Goal: Task Accomplishment & Management: Manage account settings

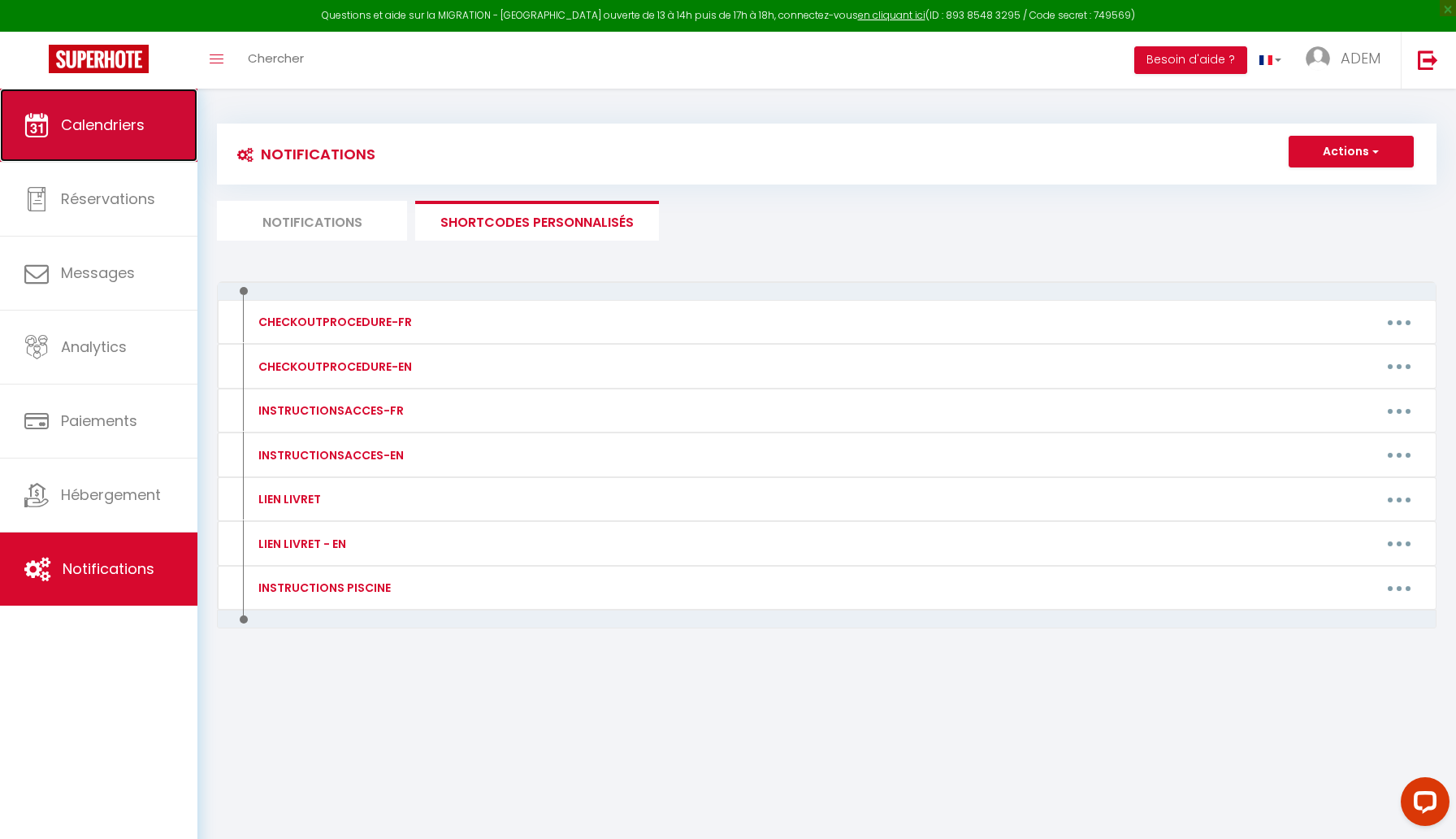
click at [60, 156] on link "Calendriers" at bounding box center [99, 124] width 197 height 73
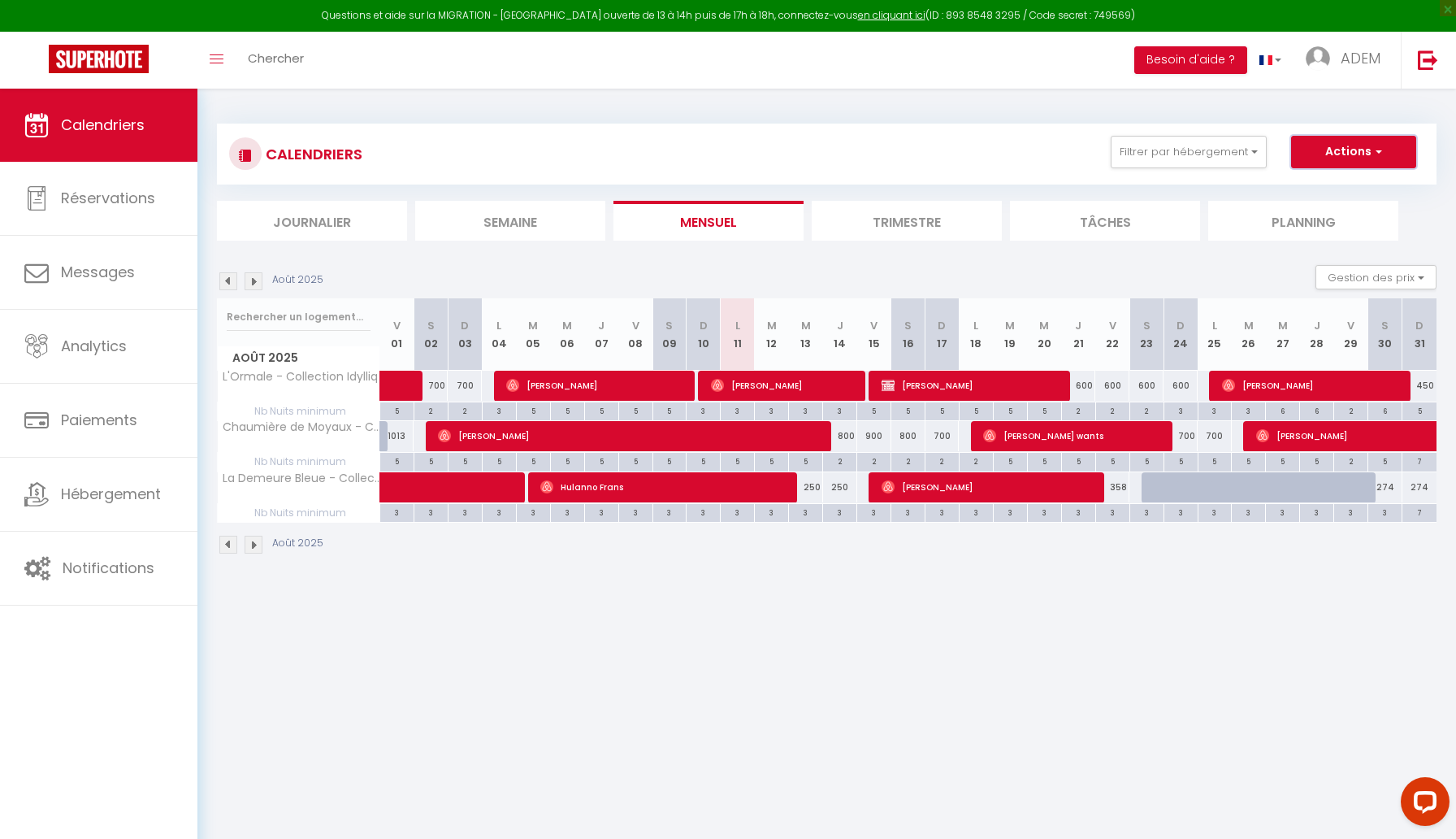
click at [1345, 165] on button "Actions" at bounding box center [1354, 152] width 125 height 32
click at [1216, 166] on button "Filtrer par hébergement" at bounding box center [1189, 152] width 156 height 32
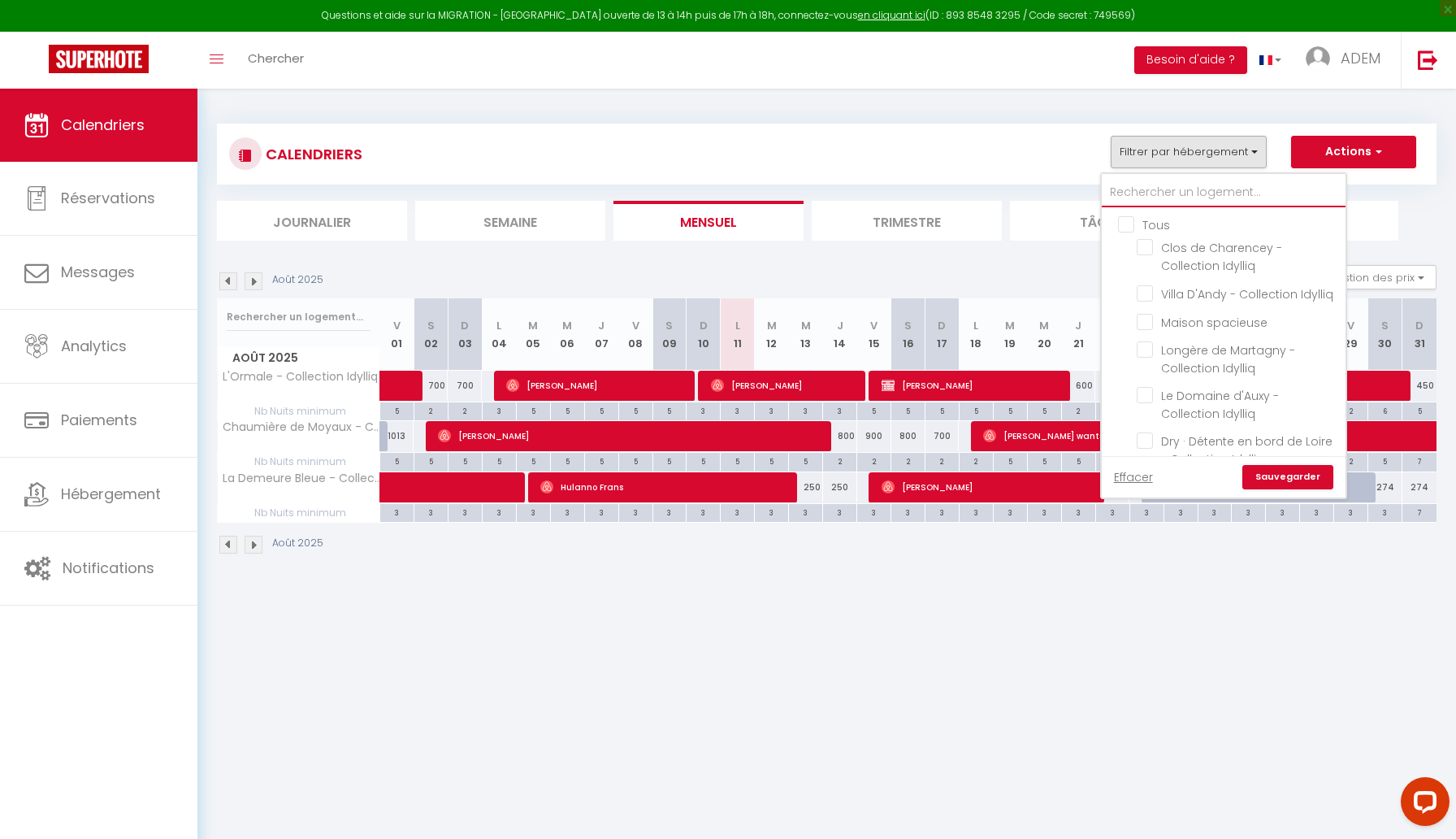
click at [1181, 198] on input "text" at bounding box center [1224, 192] width 244 height 29
type input "m"
checkbox input "false"
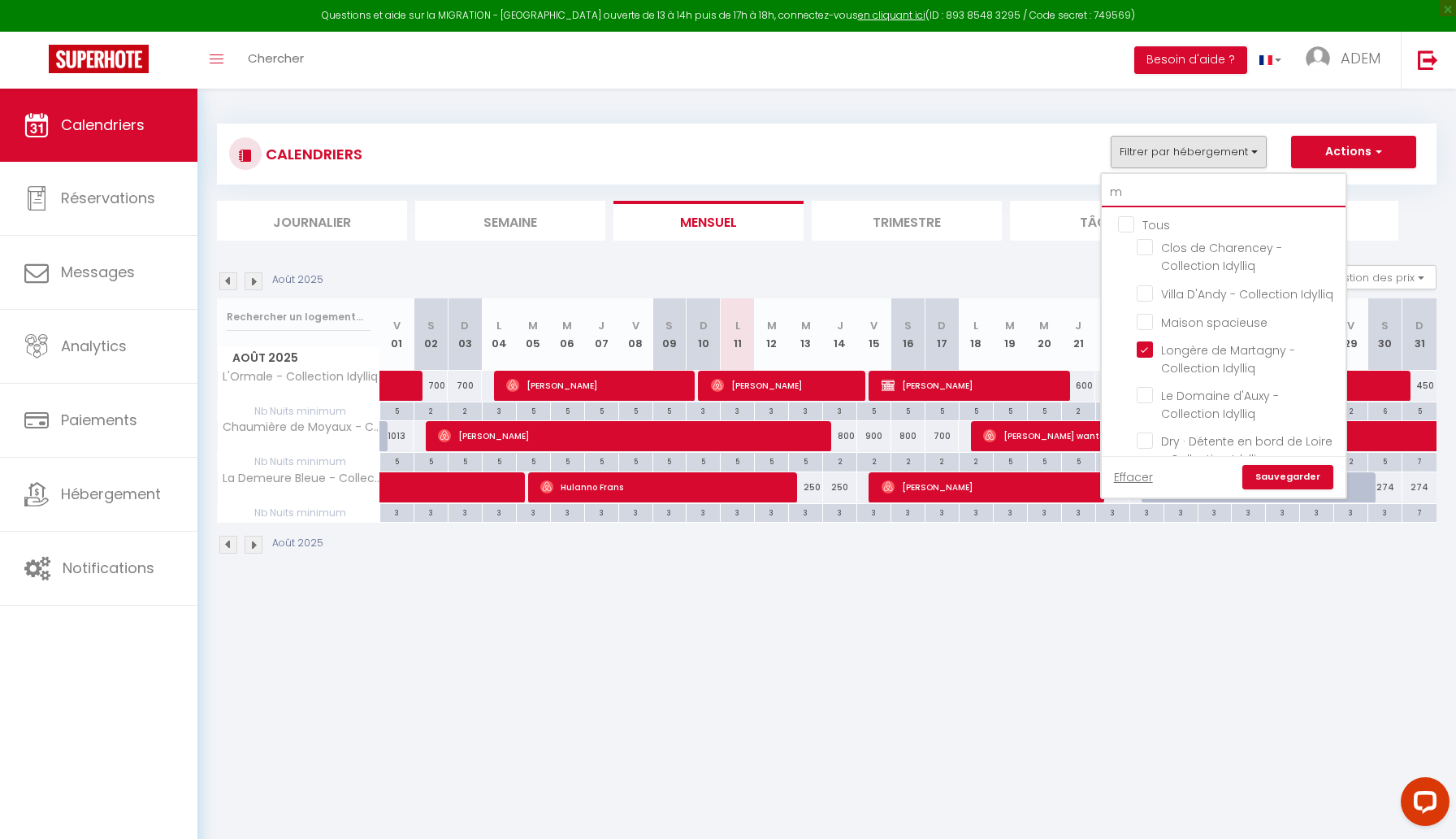
checkbox input "true"
checkbox input "false"
checkbox input "true"
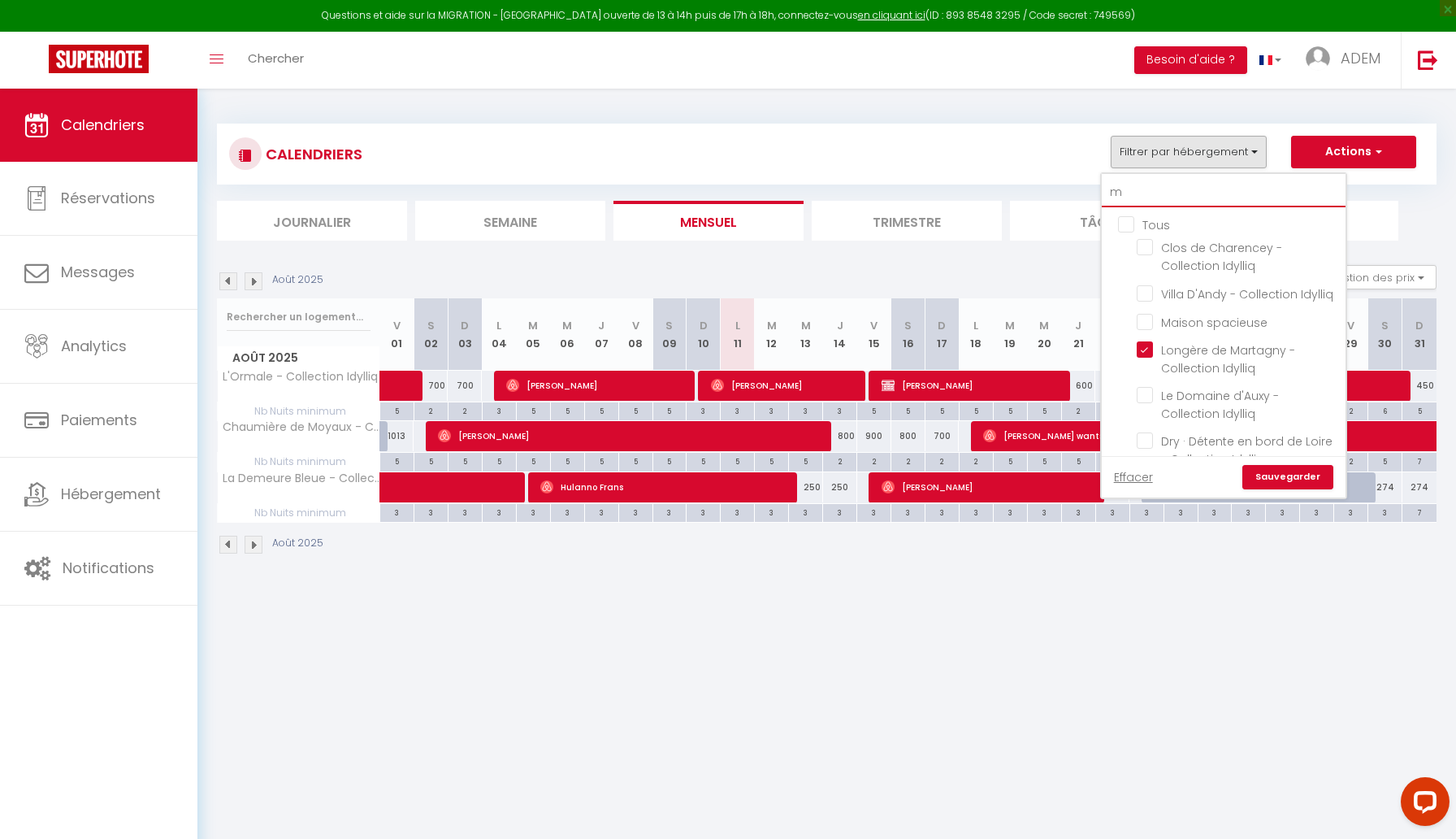
checkbox input "false"
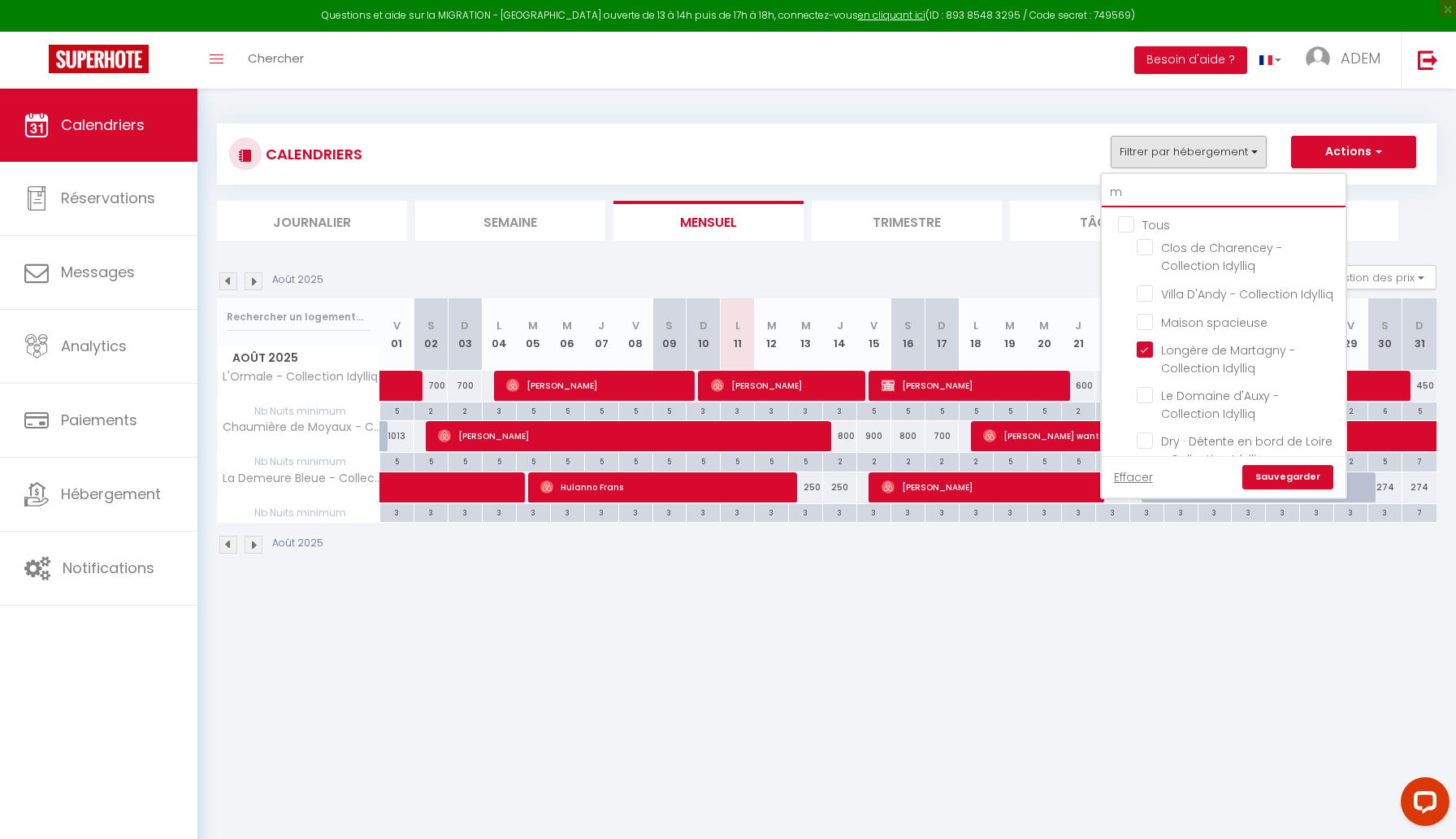
checkbox input "false"
checkbox input "true"
checkbox input "false"
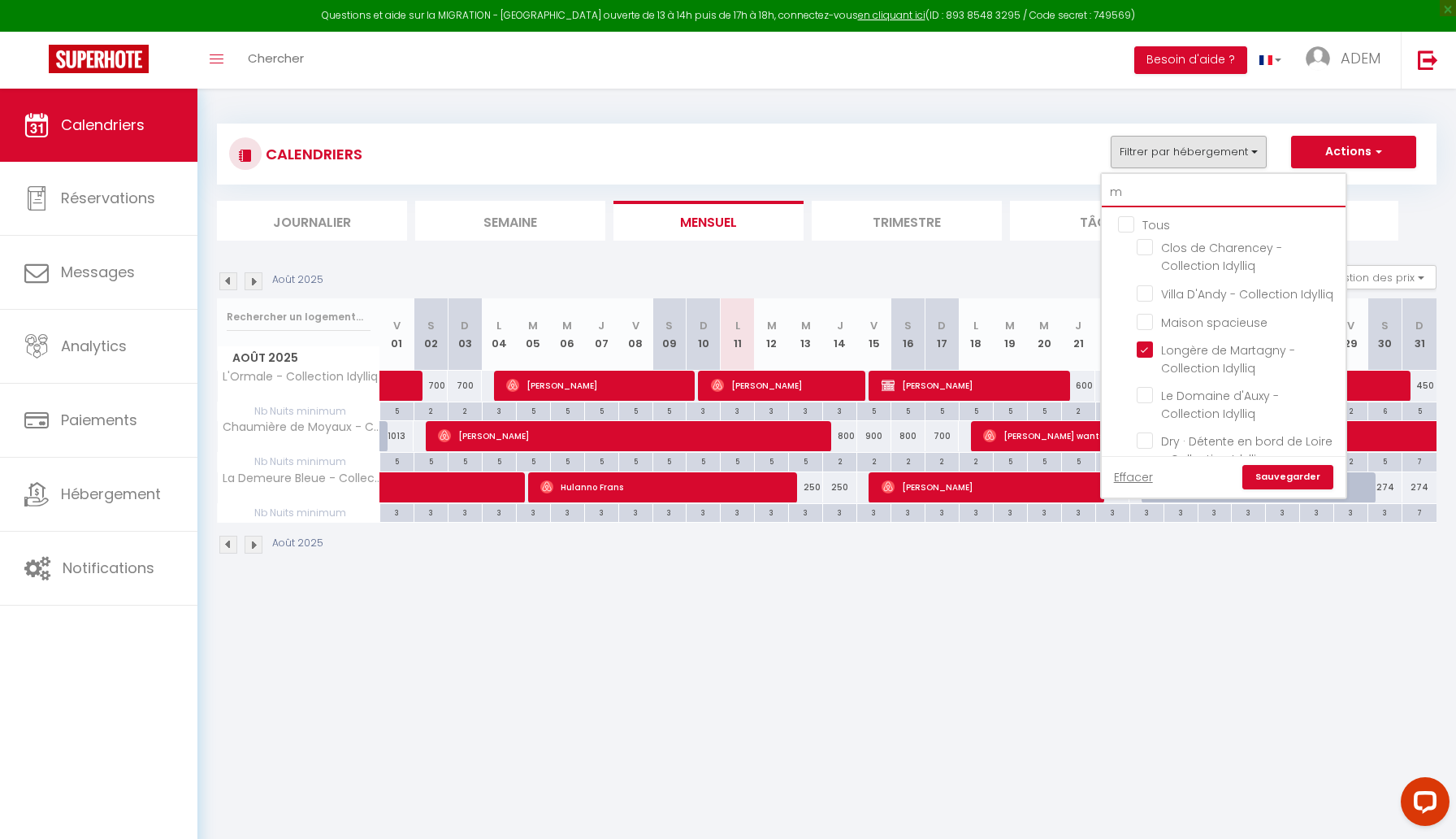
checkbox input "false"
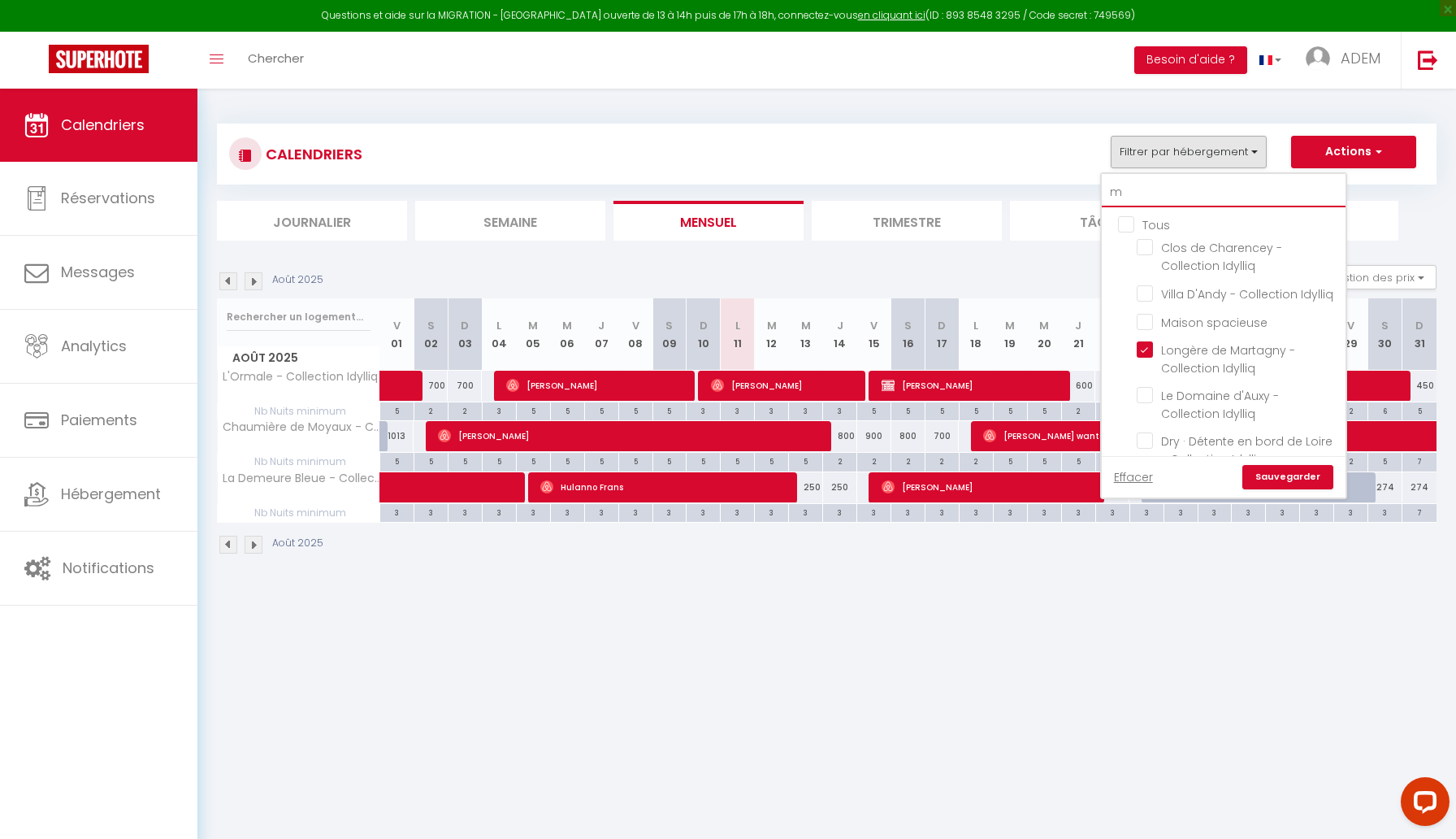
checkbox input "false"
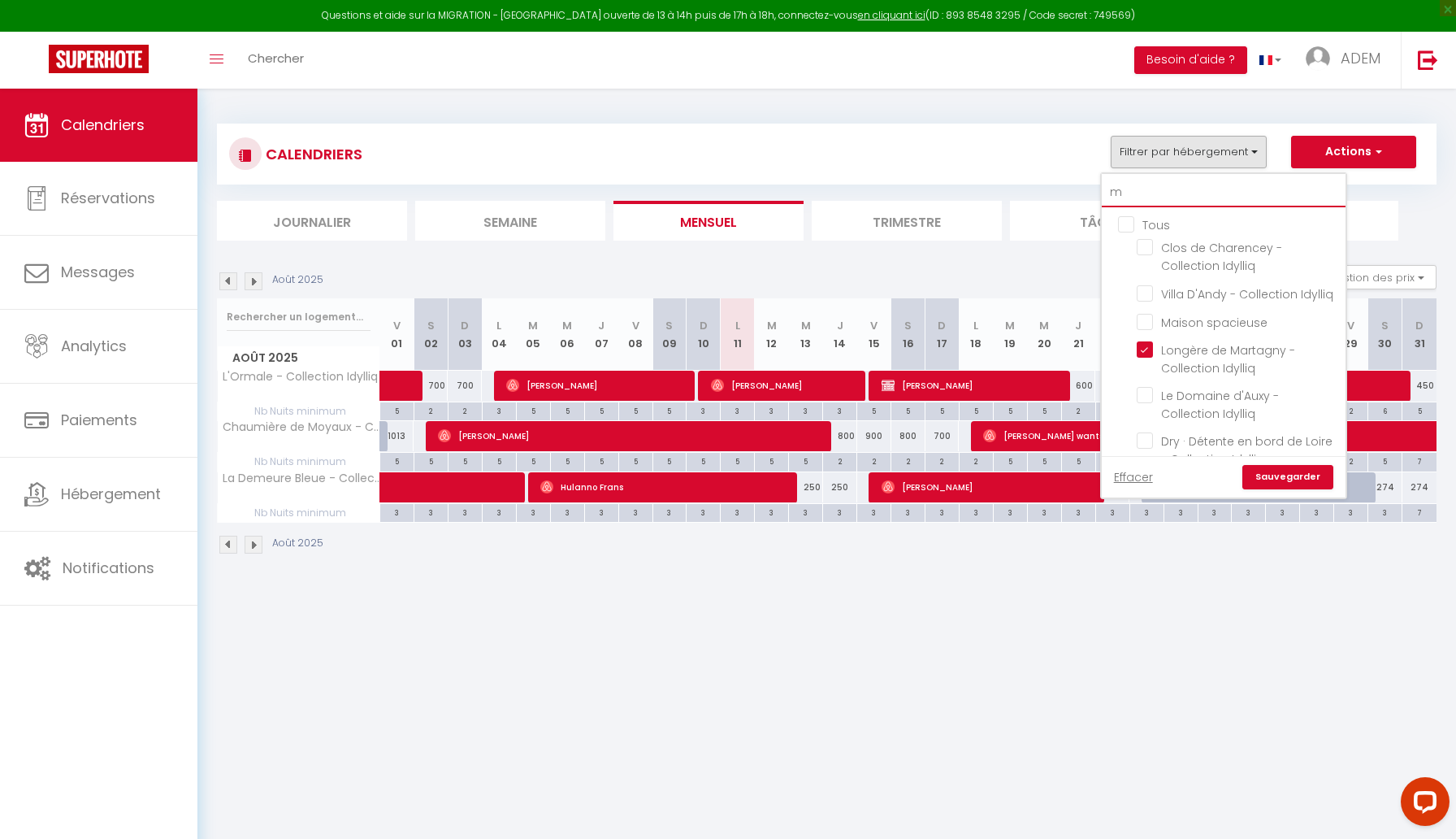
checkbox input "false"
type input "ma"
checkbox input "false"
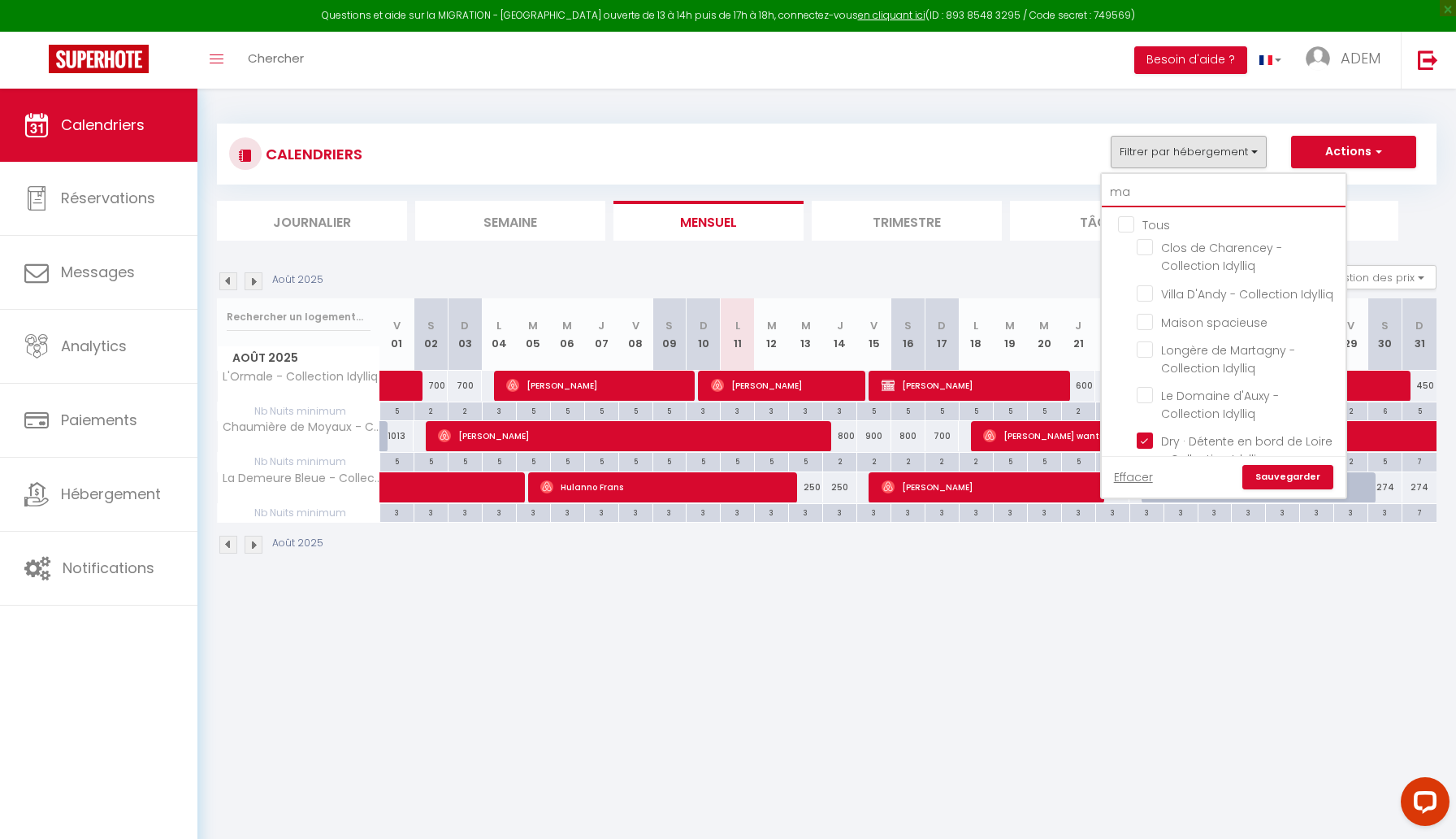
checkbox input "false"
checkbox input "true"
checkbox input "false"
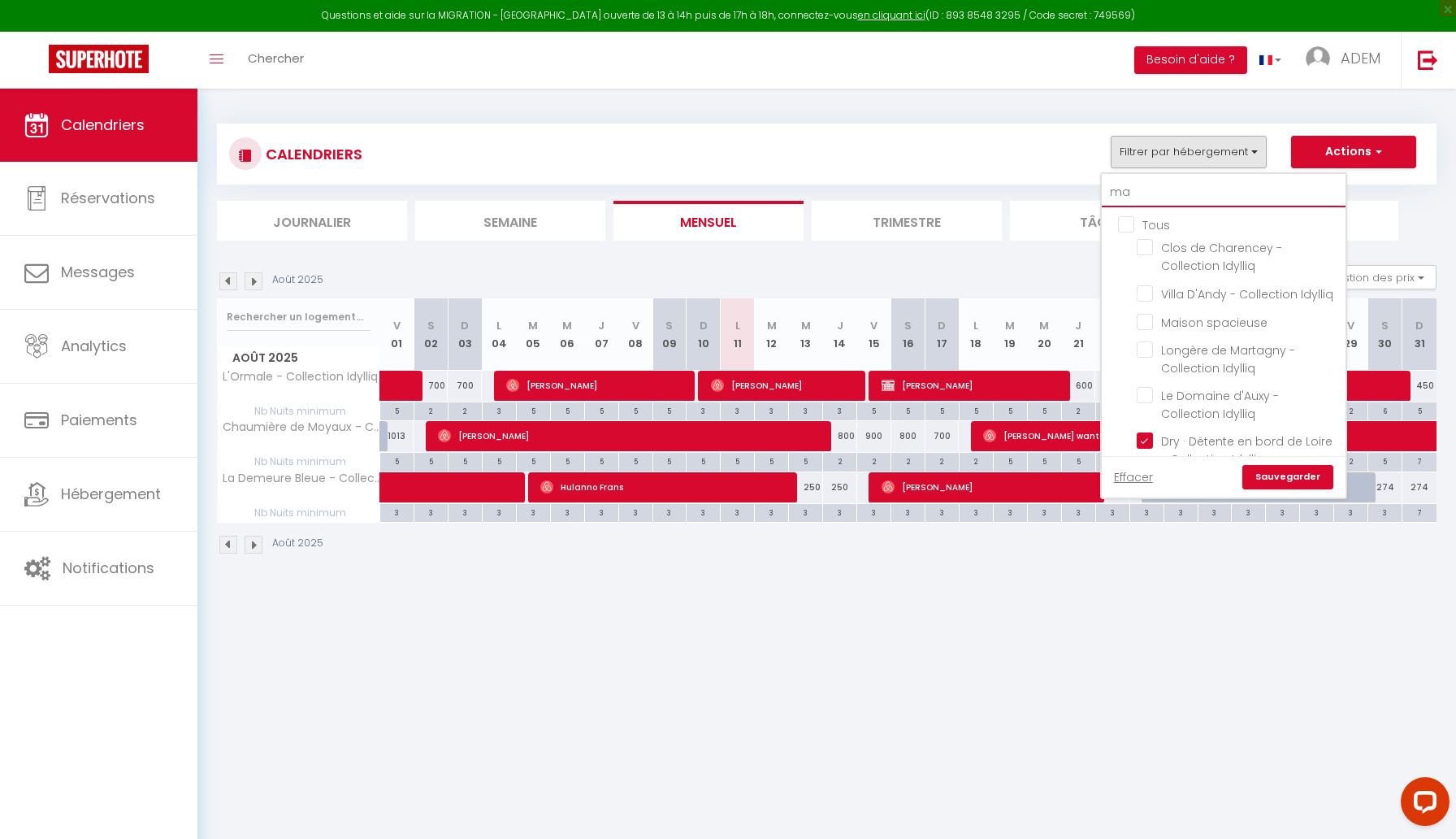
checkbox input "false"
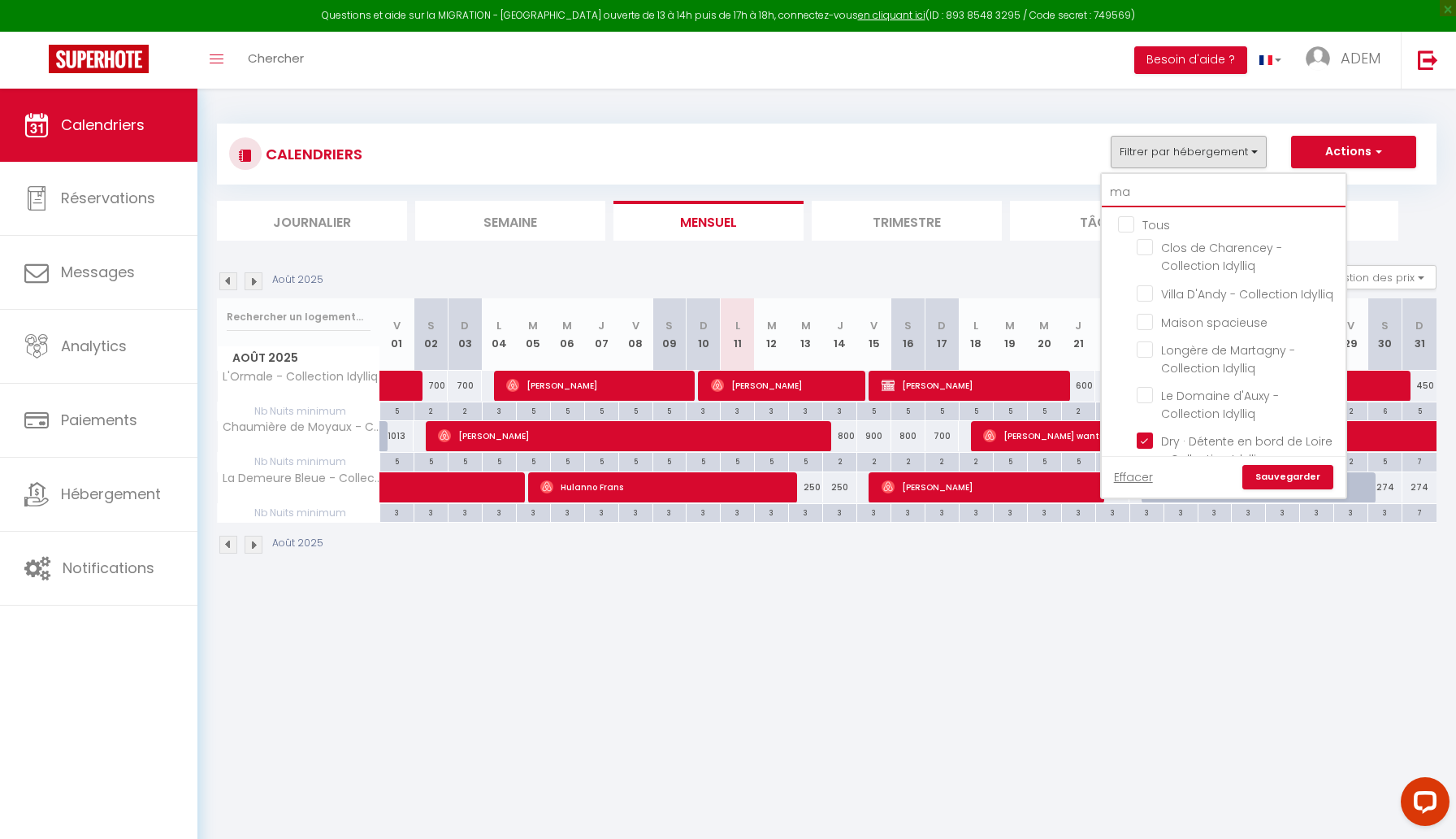
checkbox input "false"
type input "mai"
checkbox input "false"
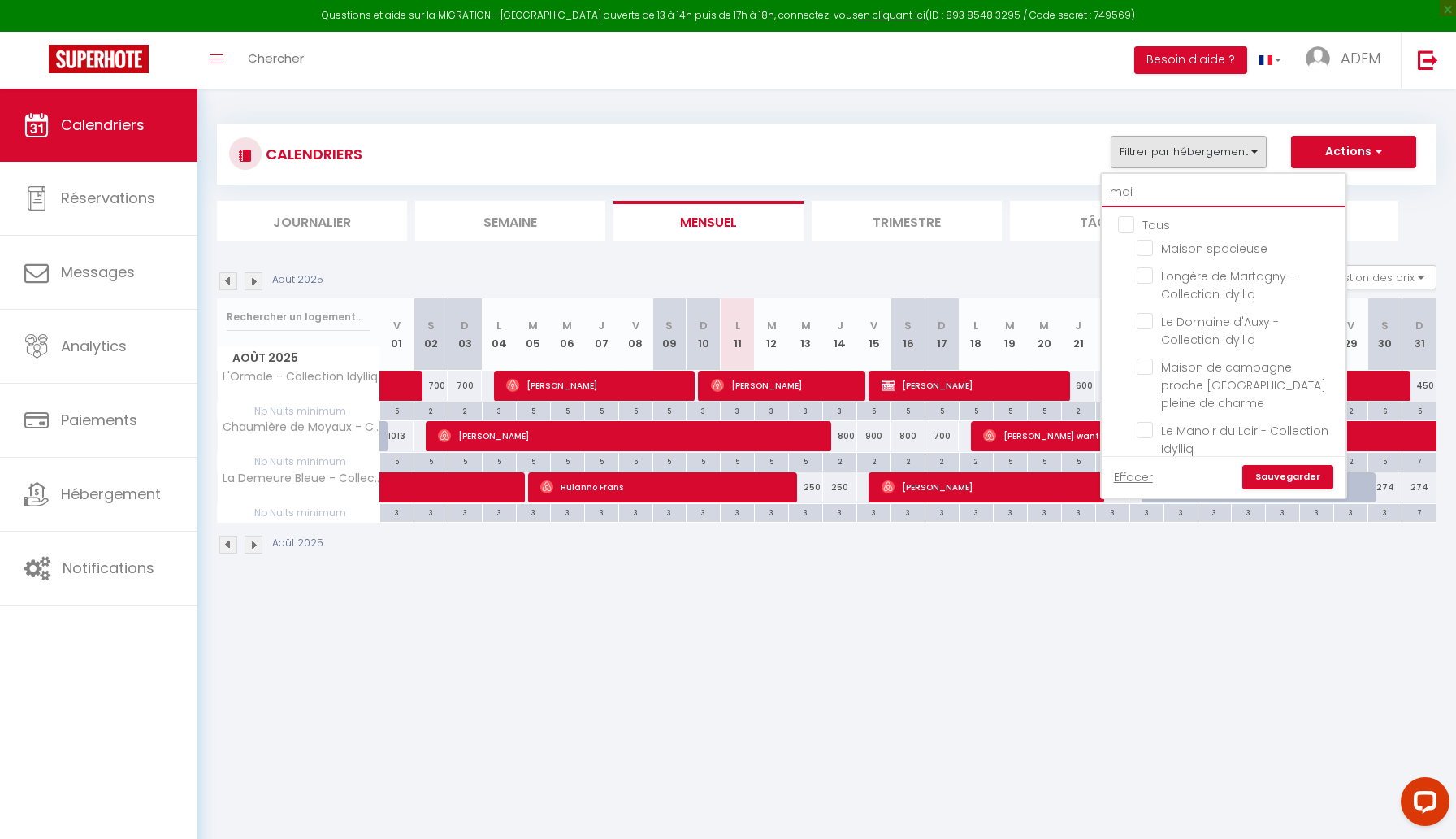
checkbox input "false"
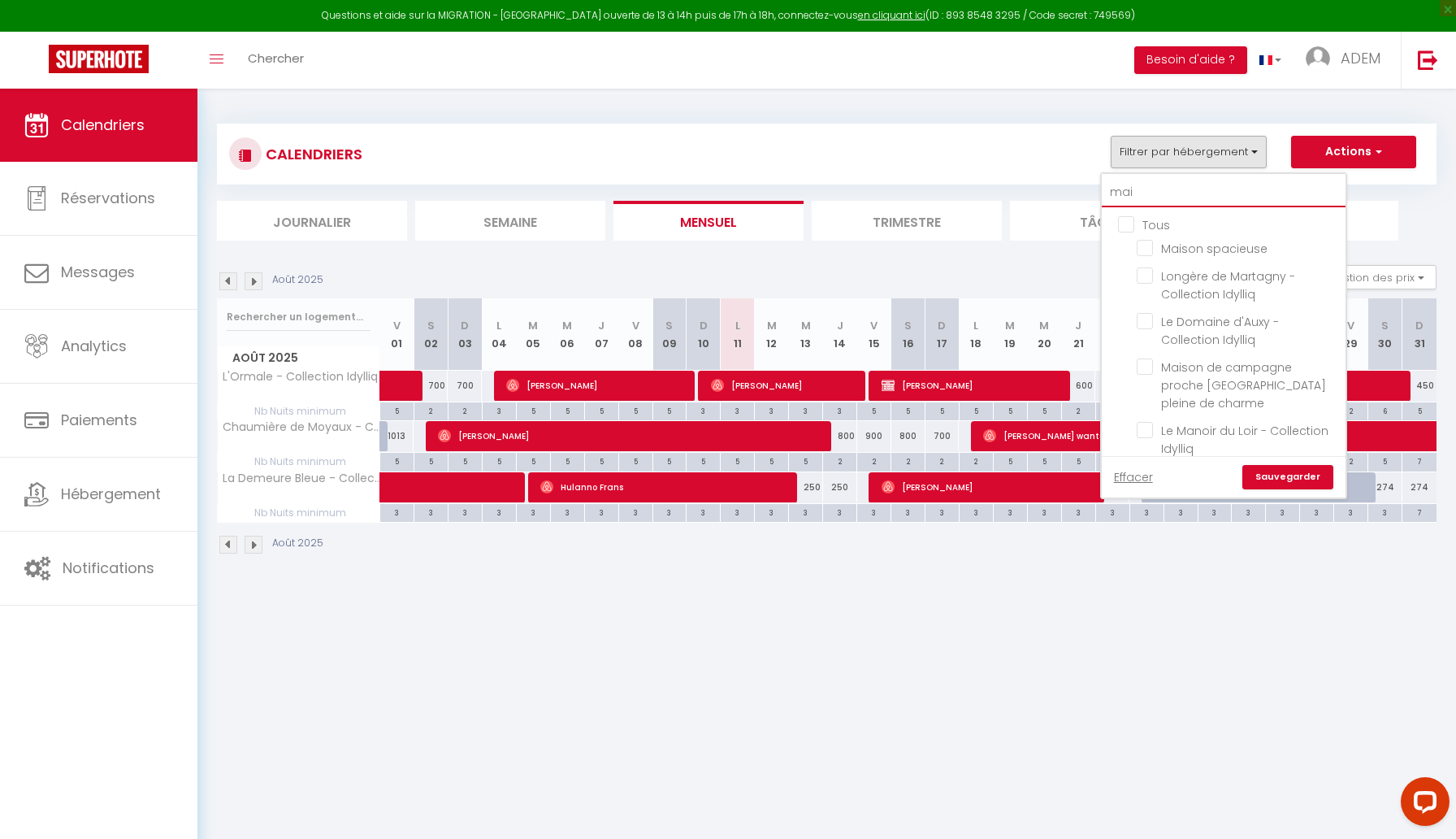
checkbox input "false"
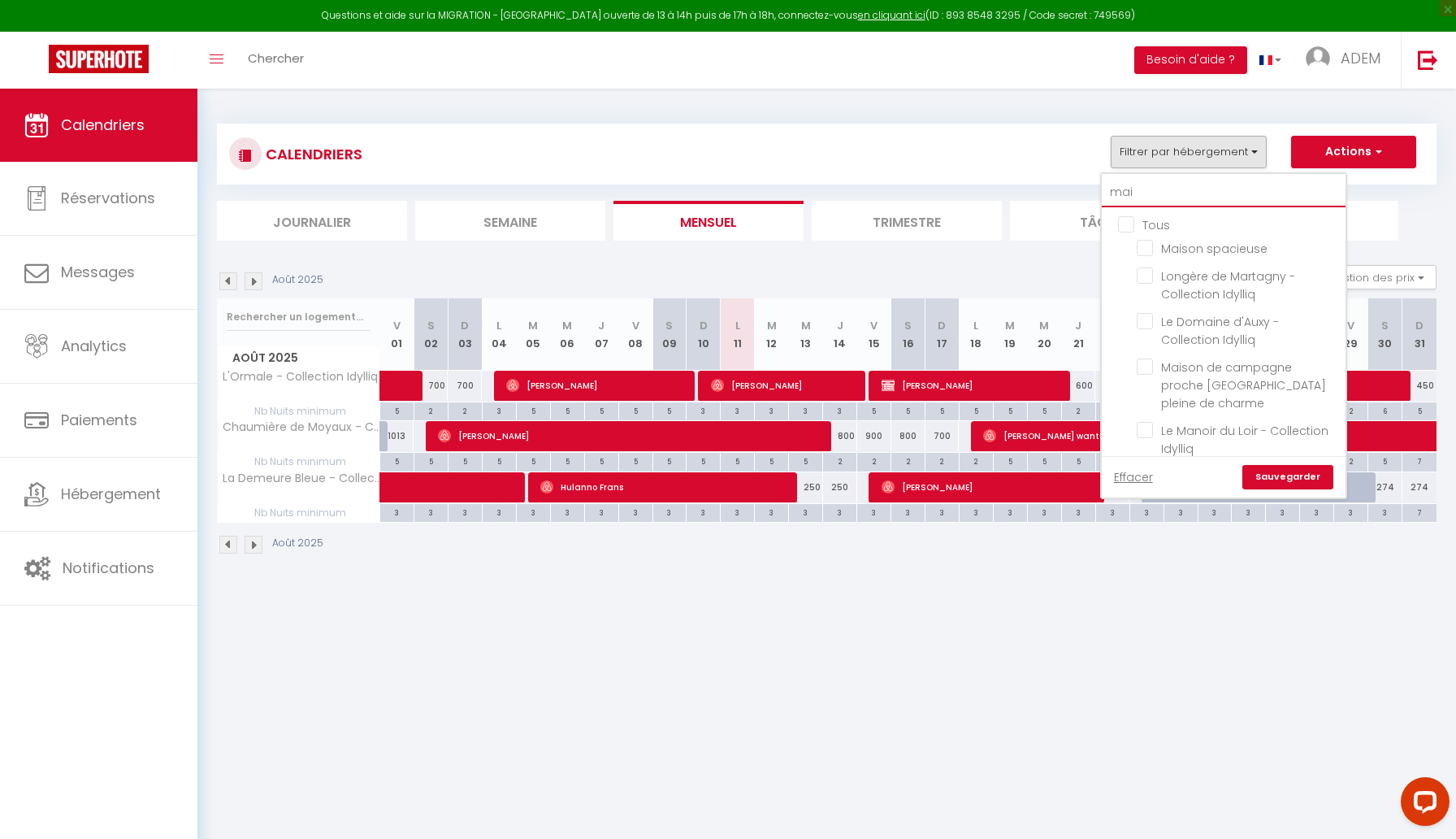
checkbox input "false"
type input "mais"
checkbox input "false"
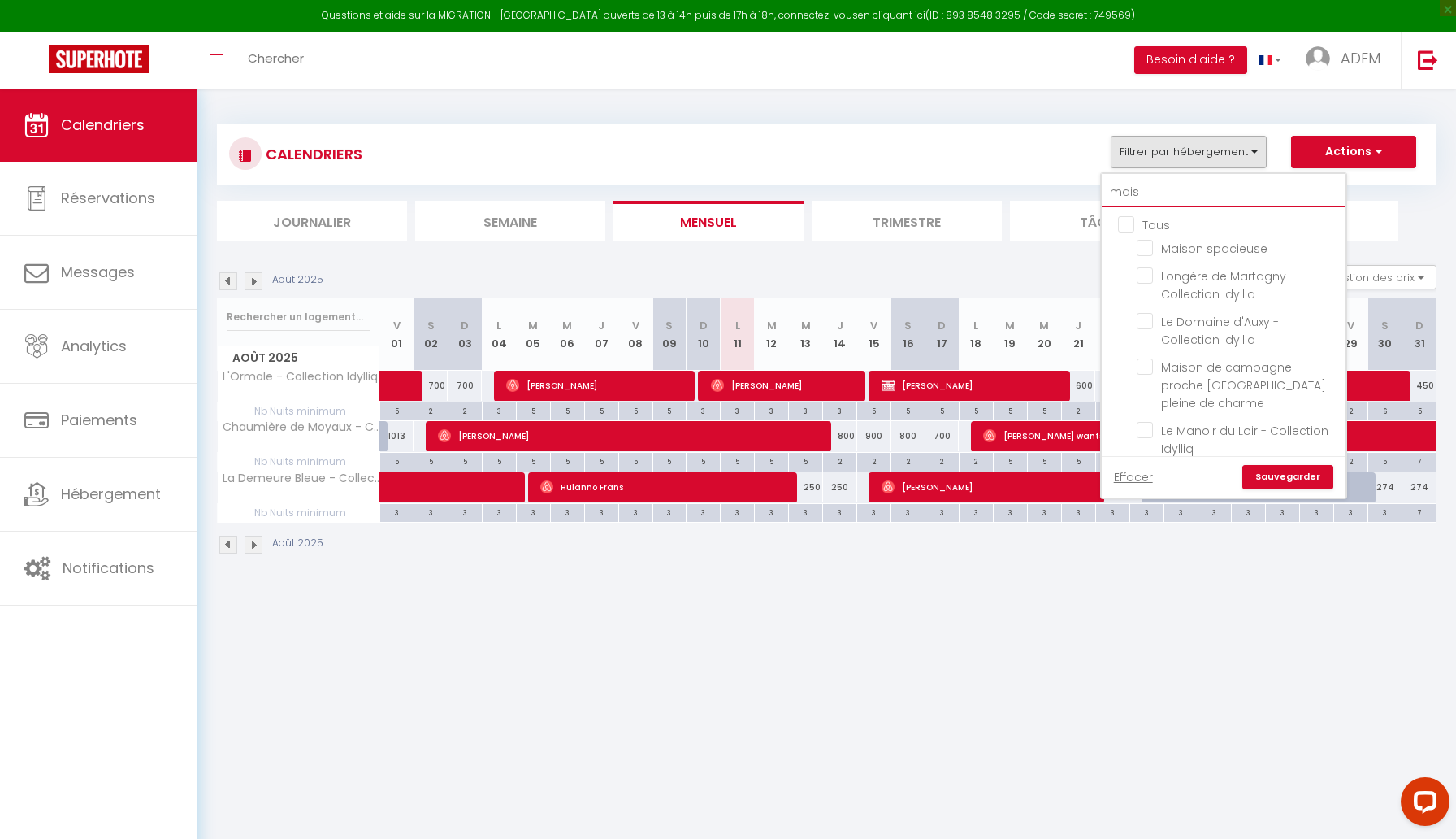
checkbox input "false"
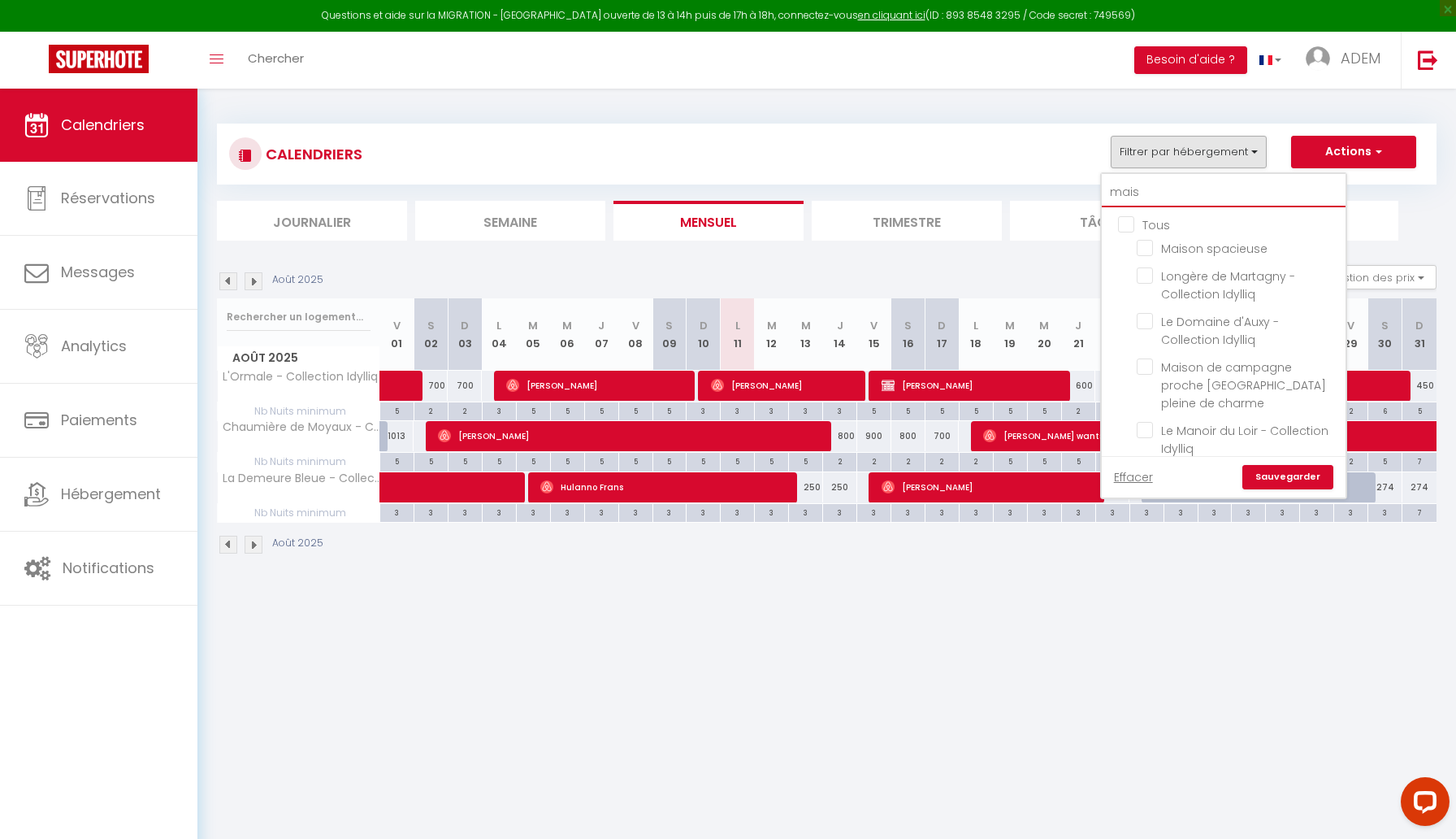
checkbox input "false"
type input "maiso"
checkbox input "false"
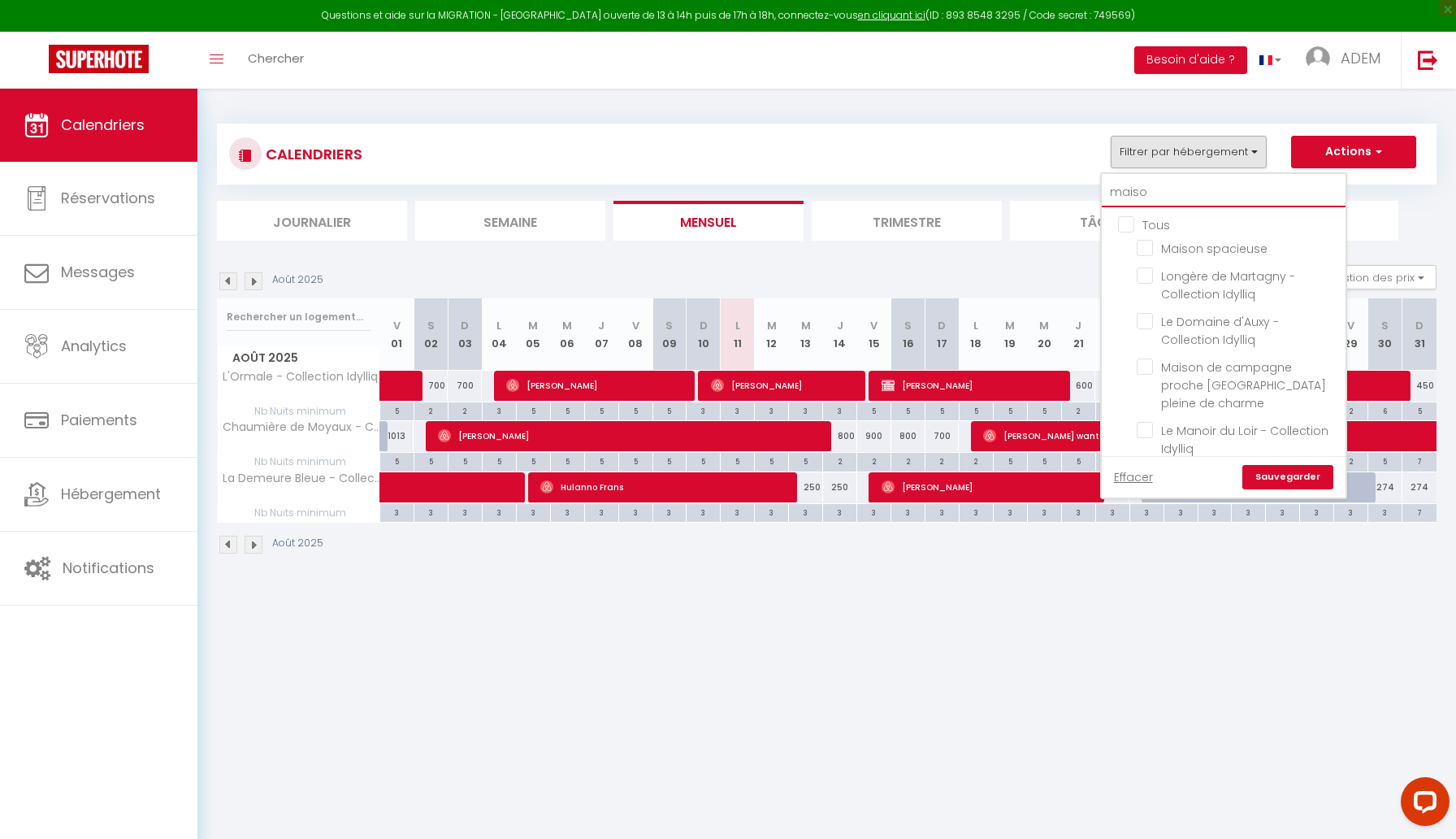
checkbox input "false"
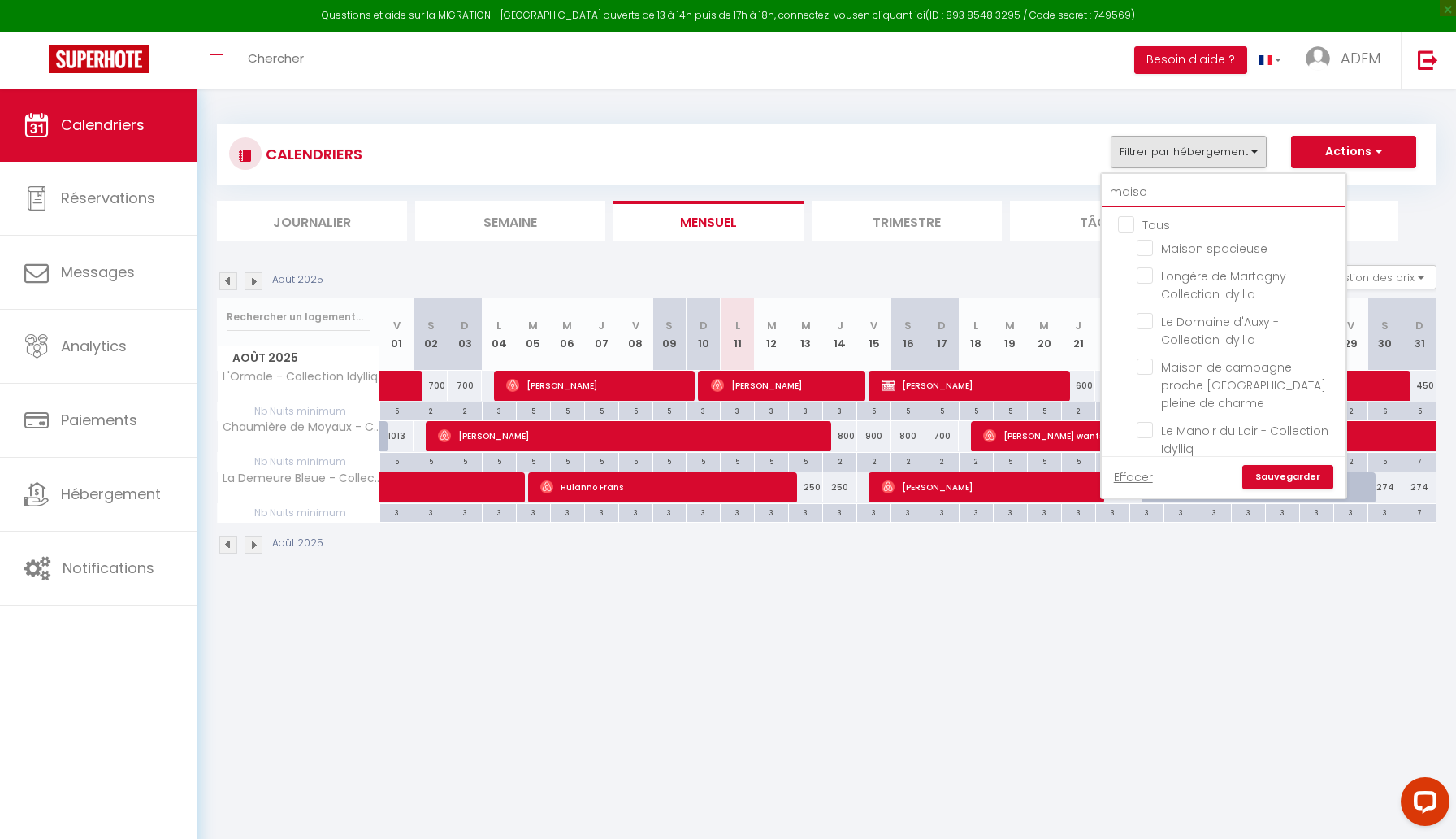
checkbox input "false"
type input "maison"
checkbox input "false"
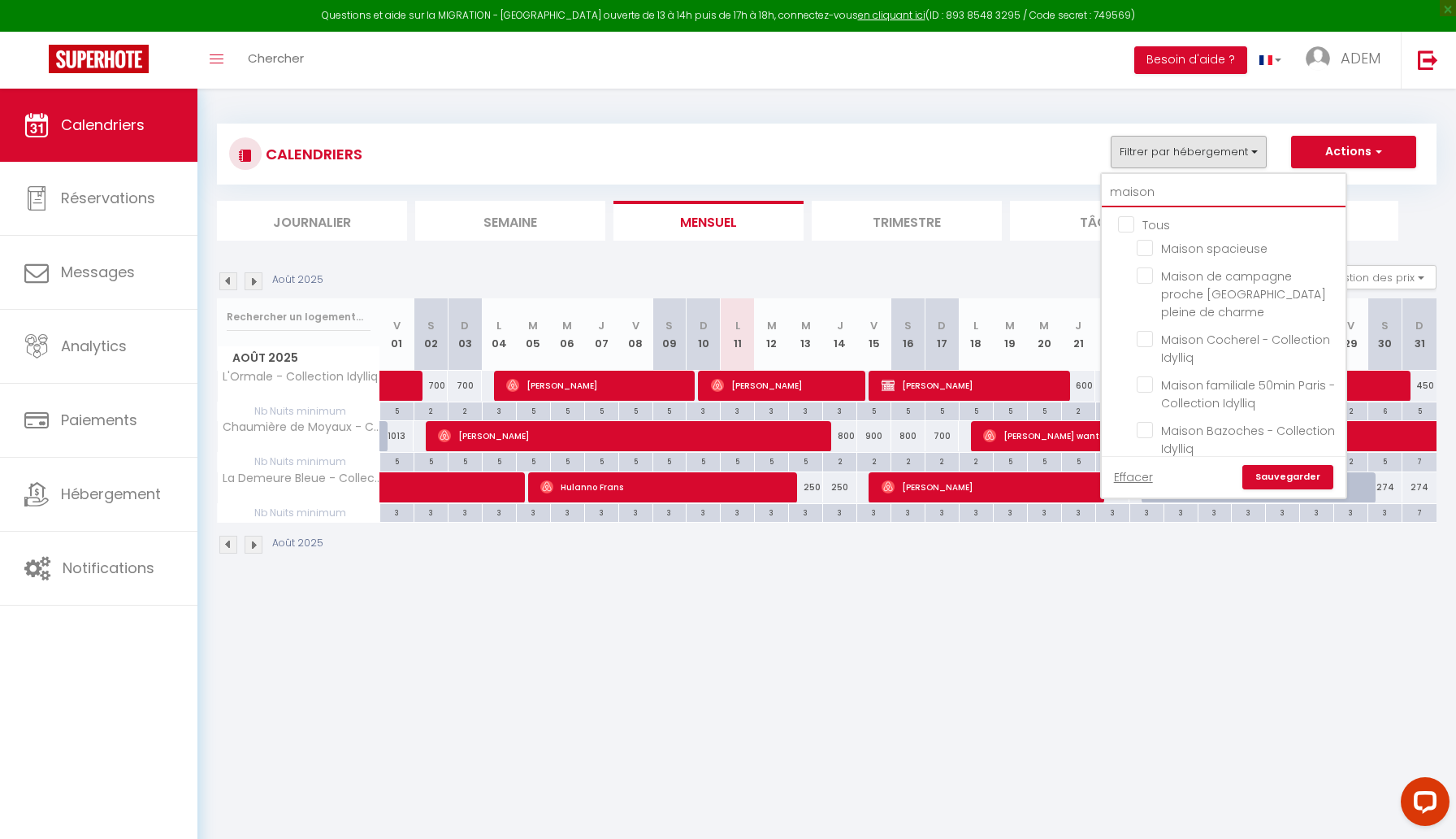
checkbox input "false"
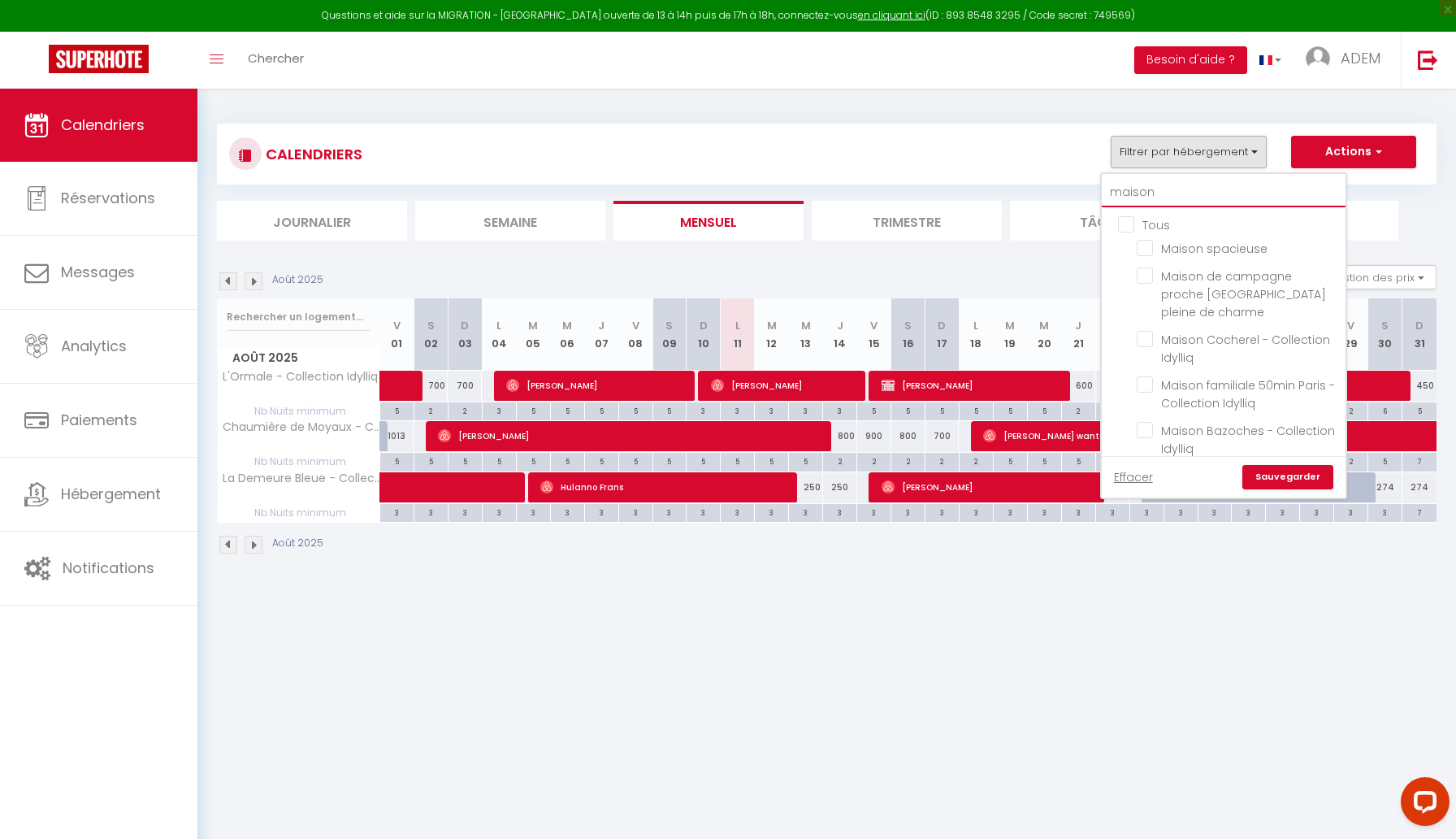
checkbox input "false"
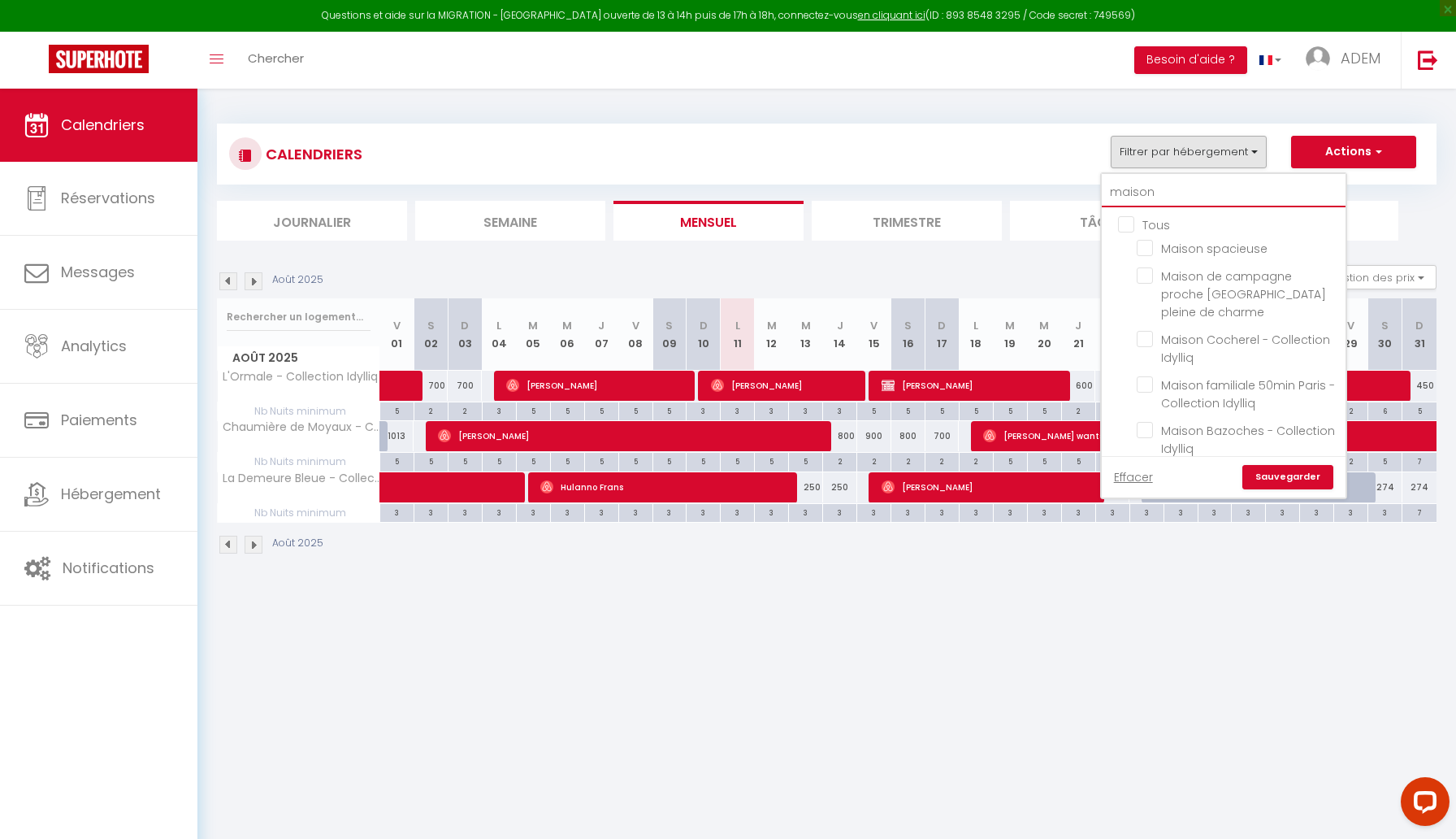
checkbox input "false"
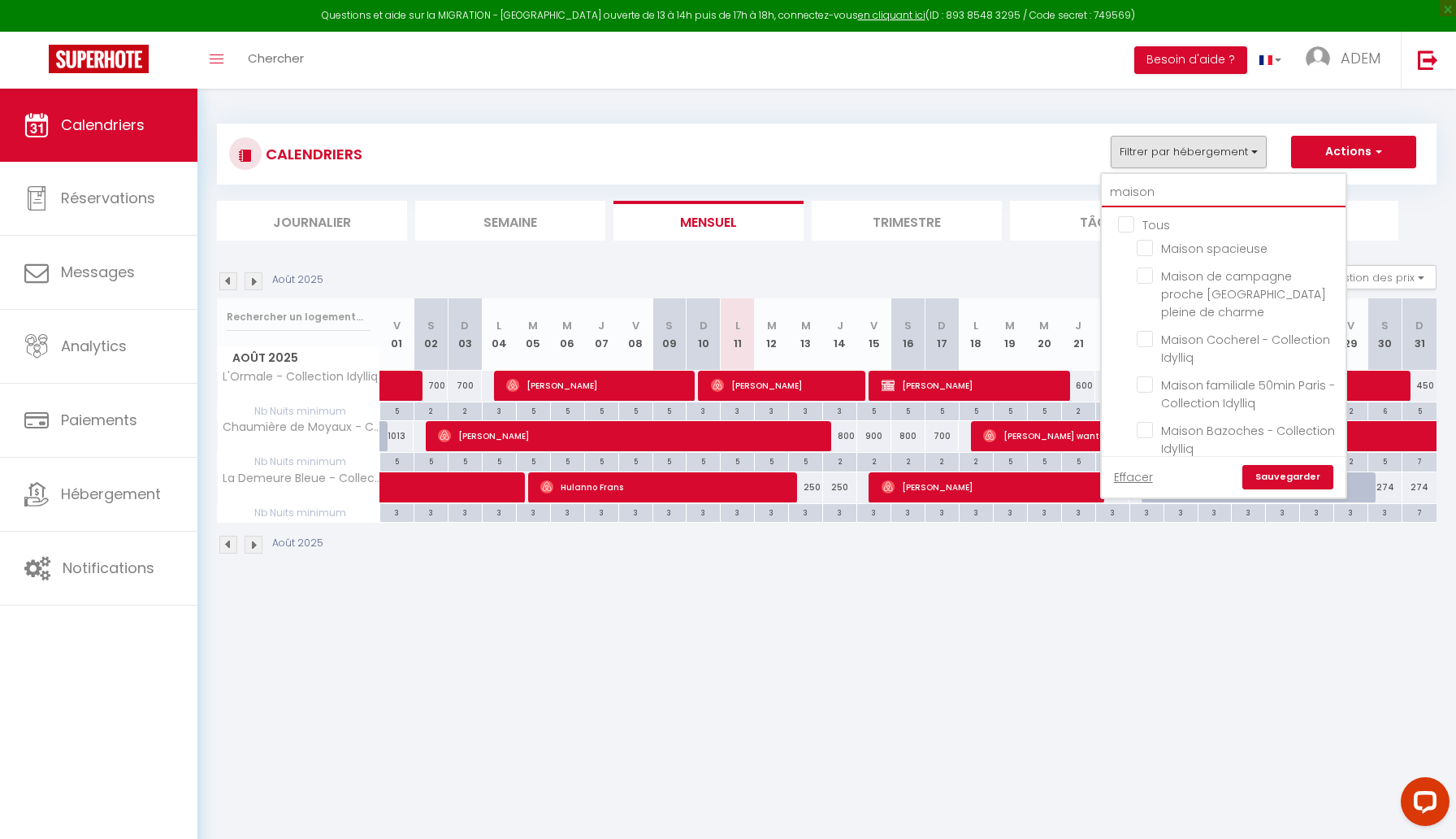
type input "maison f"
checkbox input "false"
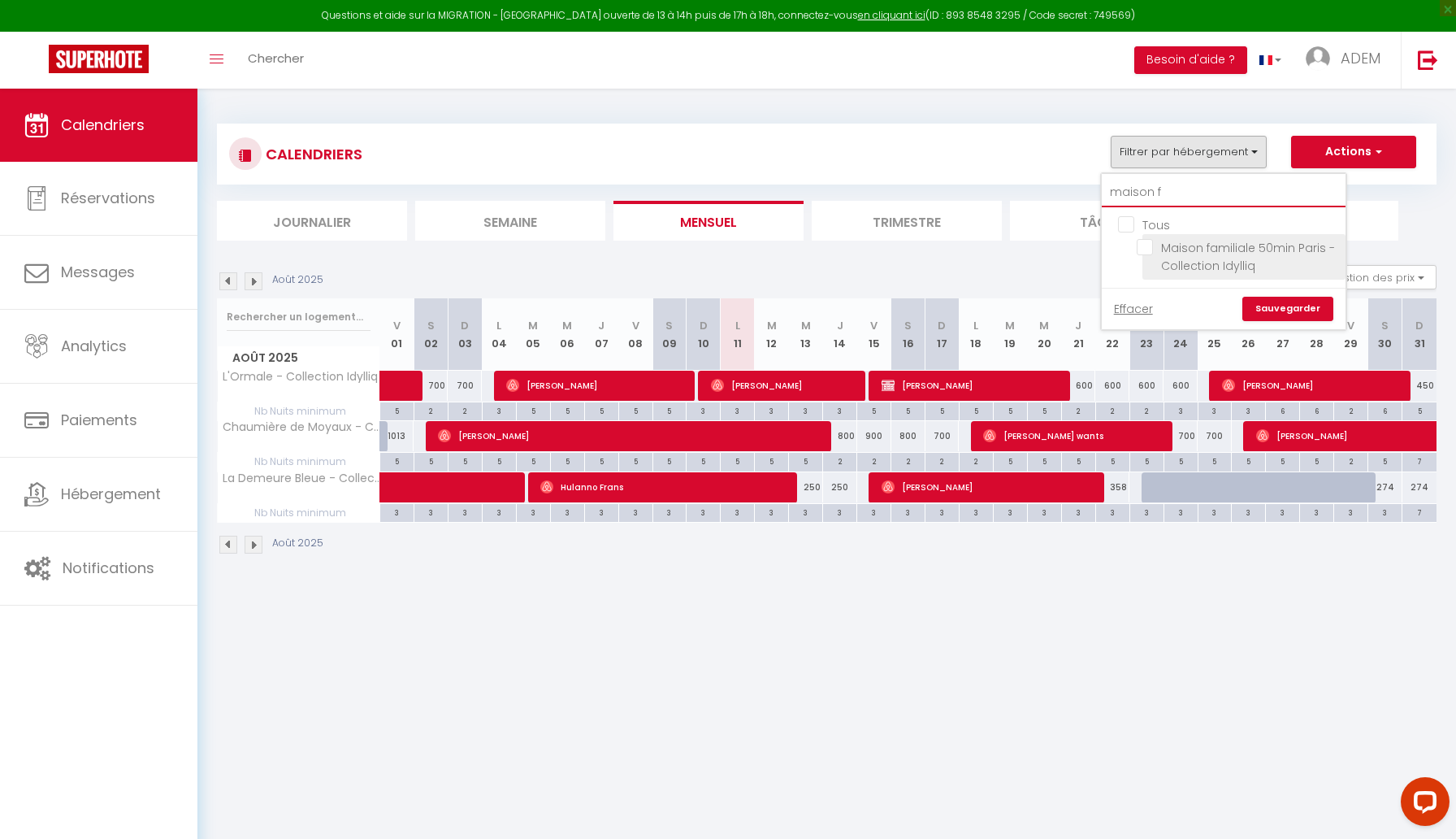
type input "maison f"
click at [1140, 250] on input "Maison familiale 50min Paris - Collection Idylliq" at bounding box center [1238, 246] width 203 height 16
checkbox input "true"
click at [1282, 304] on link "Sauvegarder" at bounding box center [1288, 309] width 91 height 25
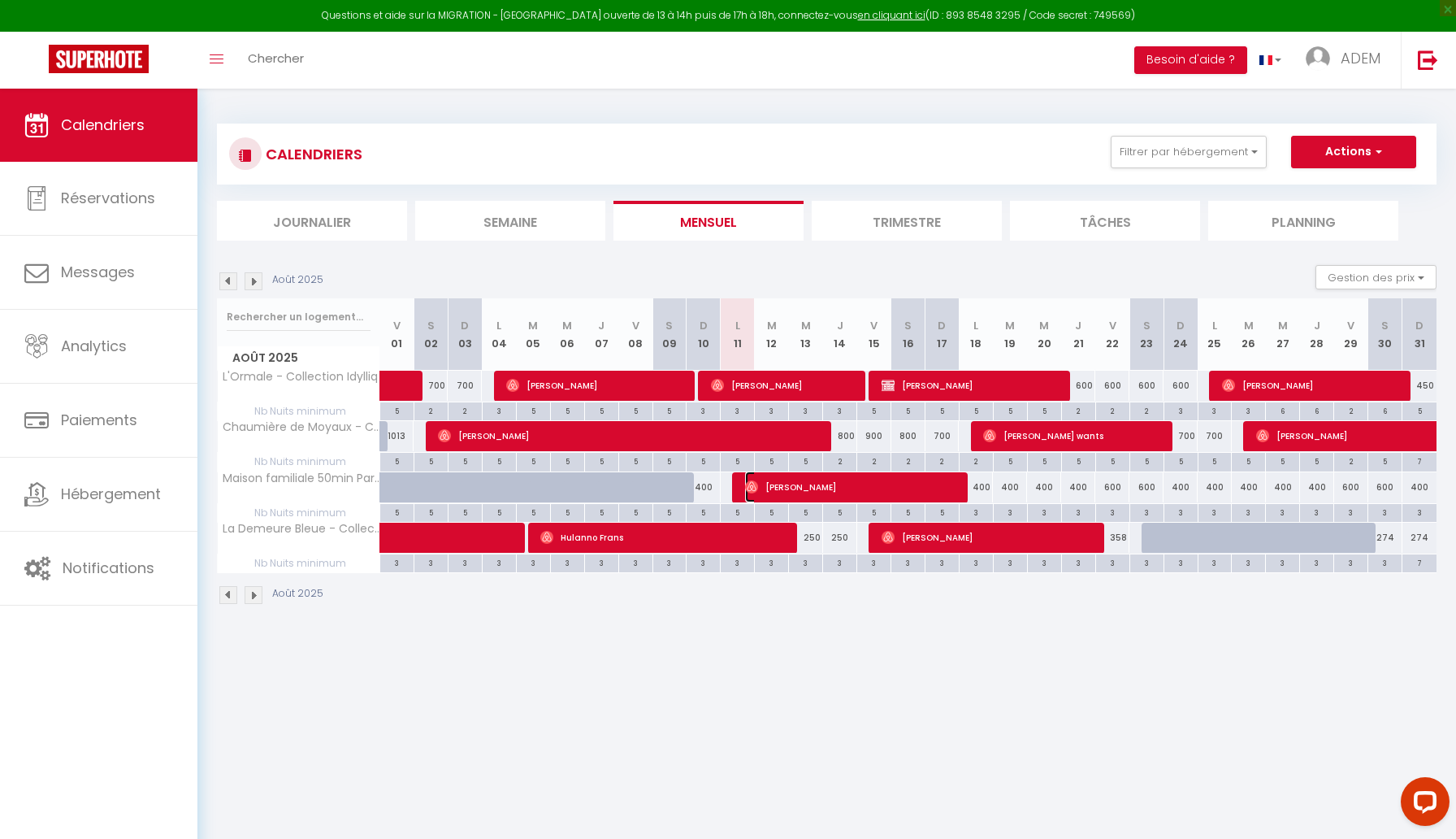
click at [792, 492] on span "[PERSON_NAME]" at bounding box center [853, 486] width 216 height 31
select select "OK"
select select "0"
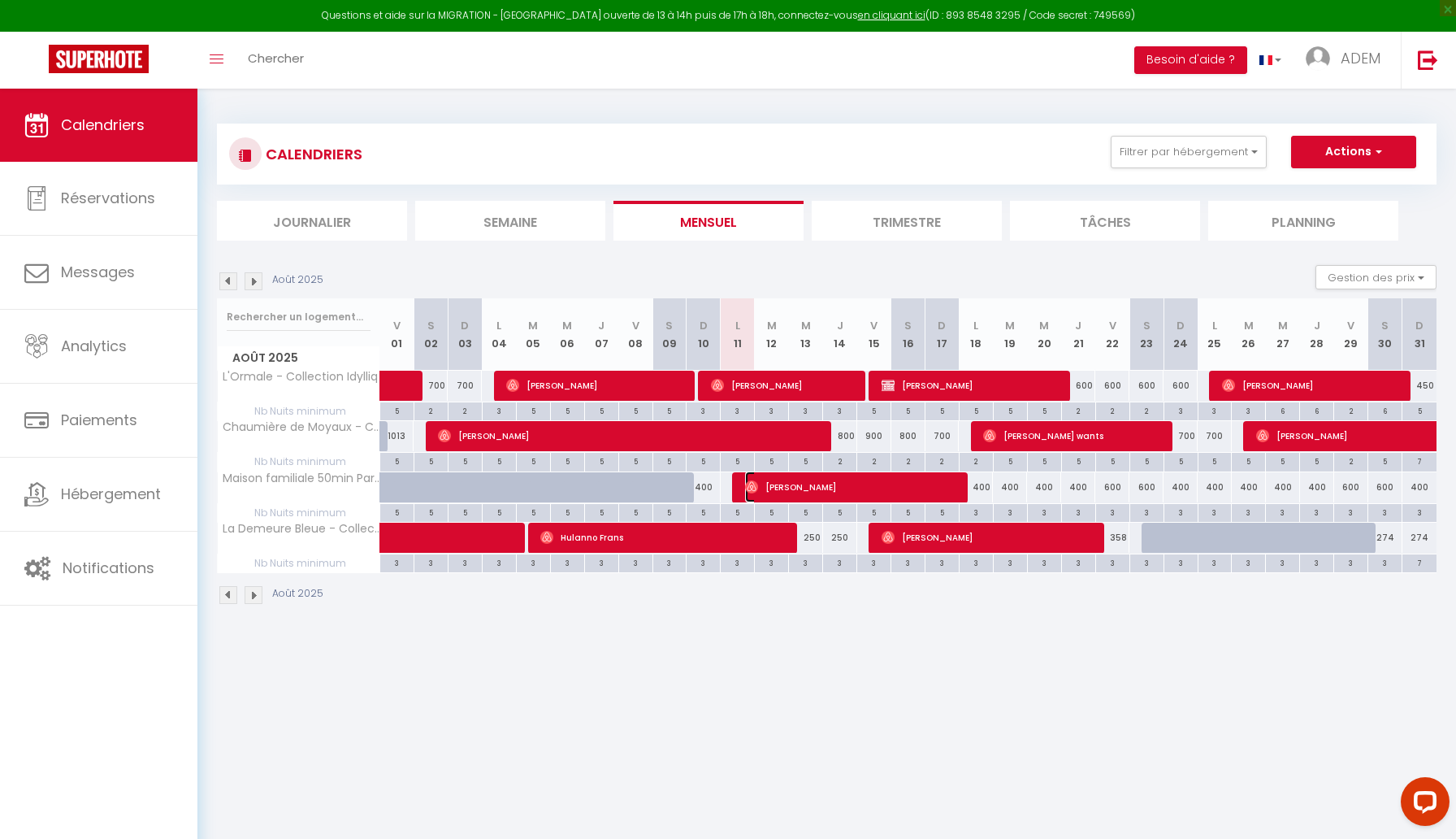
select select "1"
select select
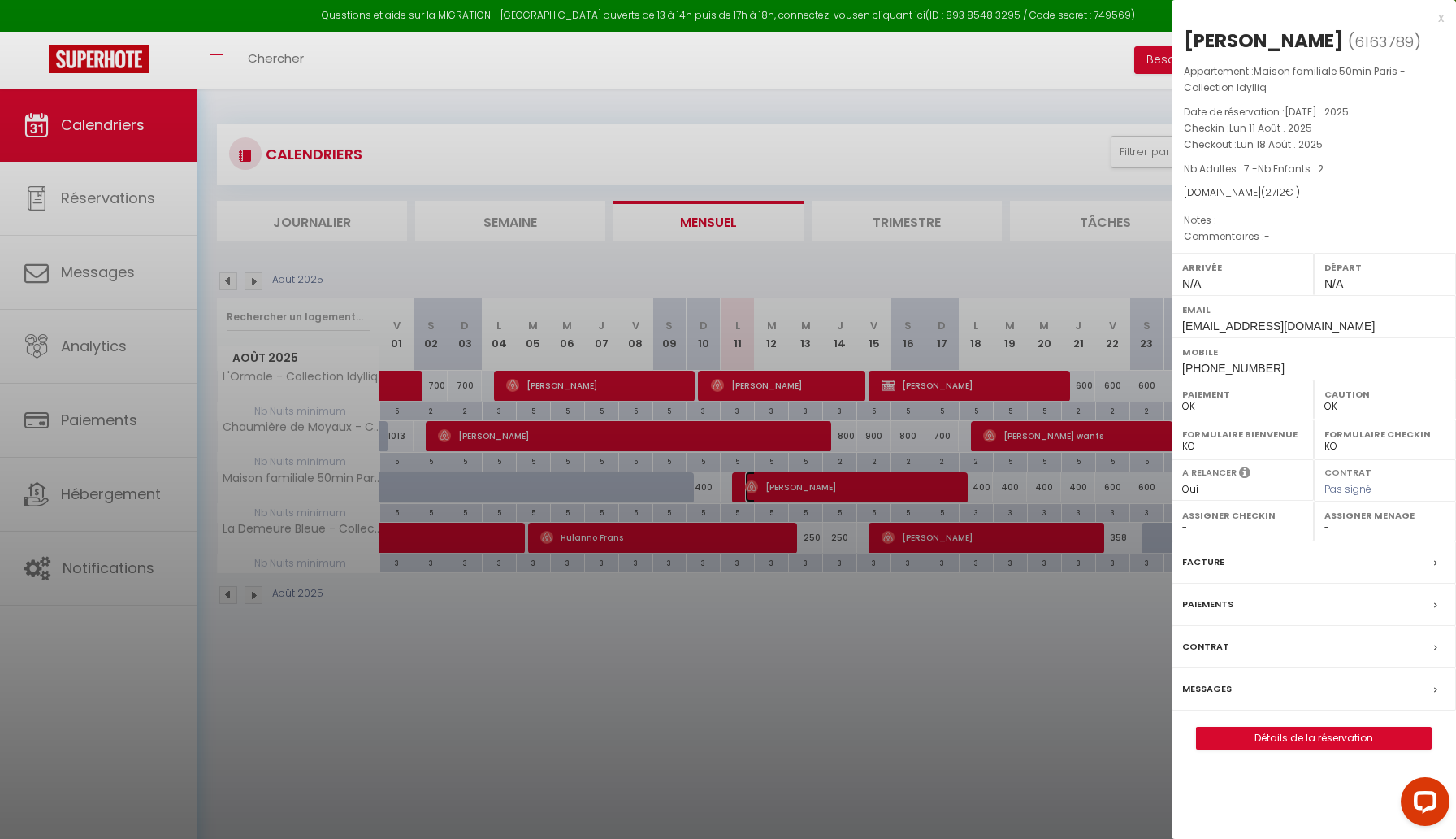
select select "29881"
click at [1323, 738] on link "Détails de la réservation" at bounding box center [1314, 738] width 234 height 21
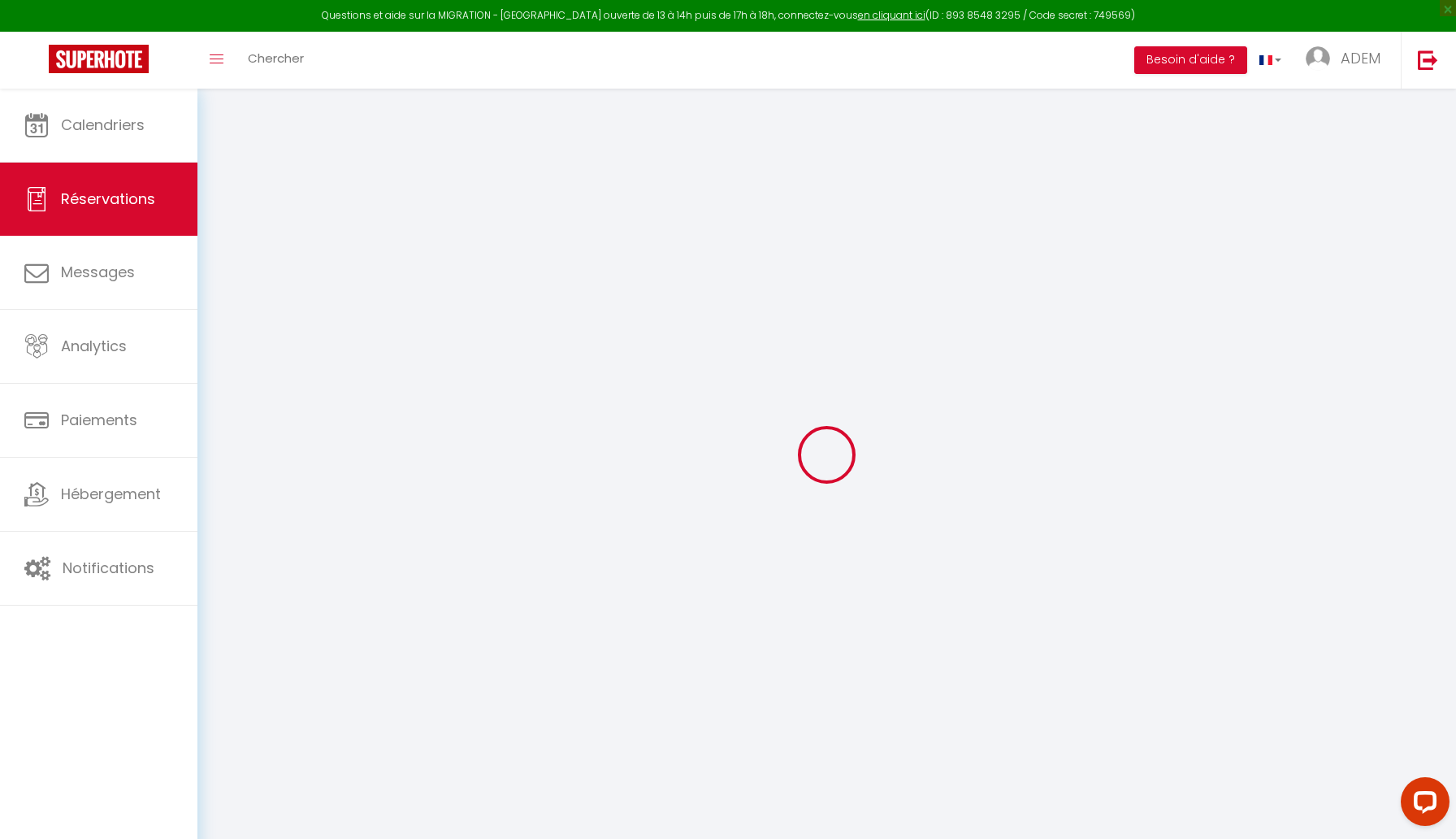
type input "Chana"
type input "Van"
type input "[EMAIL_ADDRESS][DOMAIN_NAME]"
type input "[PHONE_NUMBER]"
select select
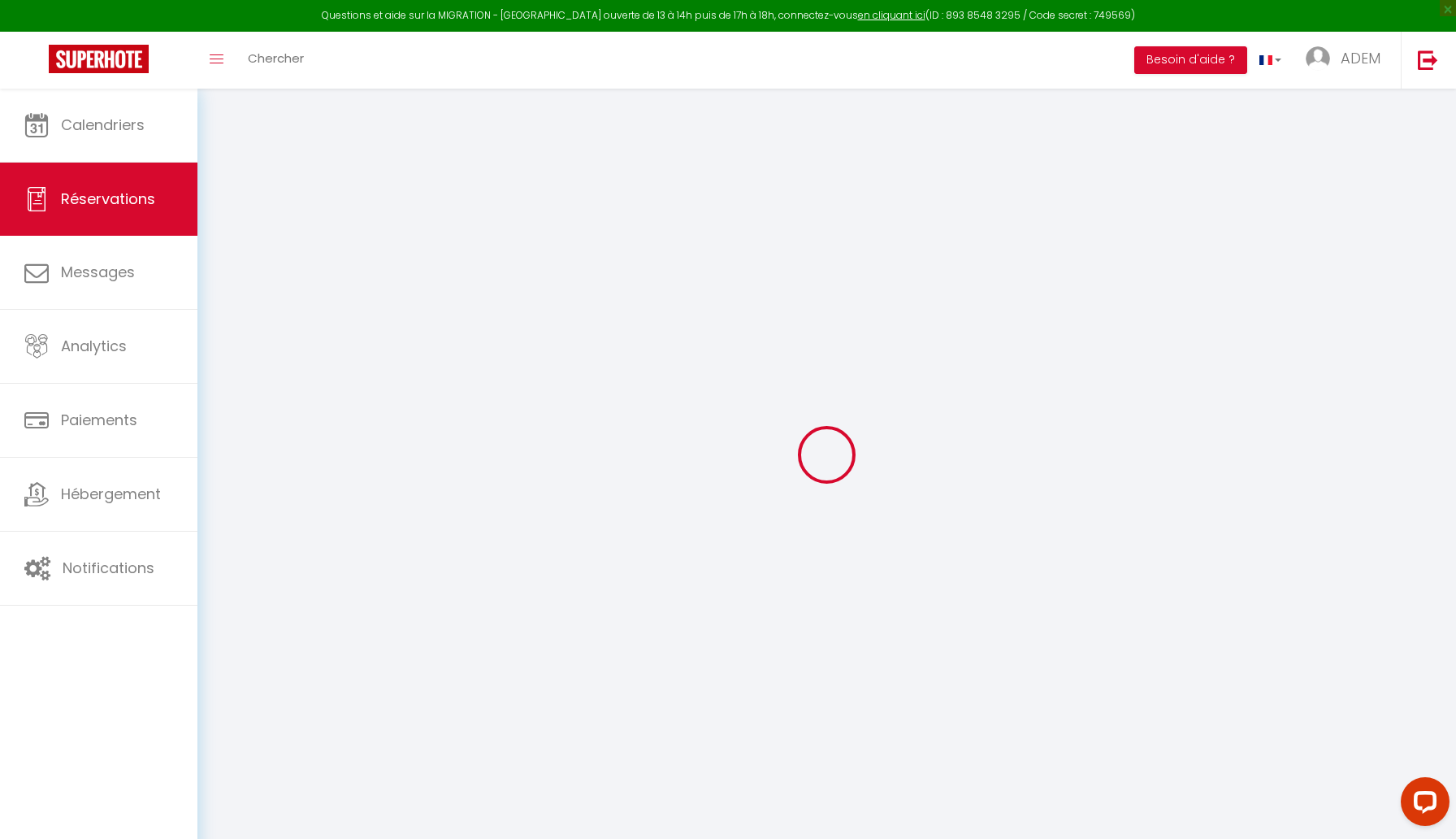
type input "379.5"
select select "65166"
select select "1"
select select
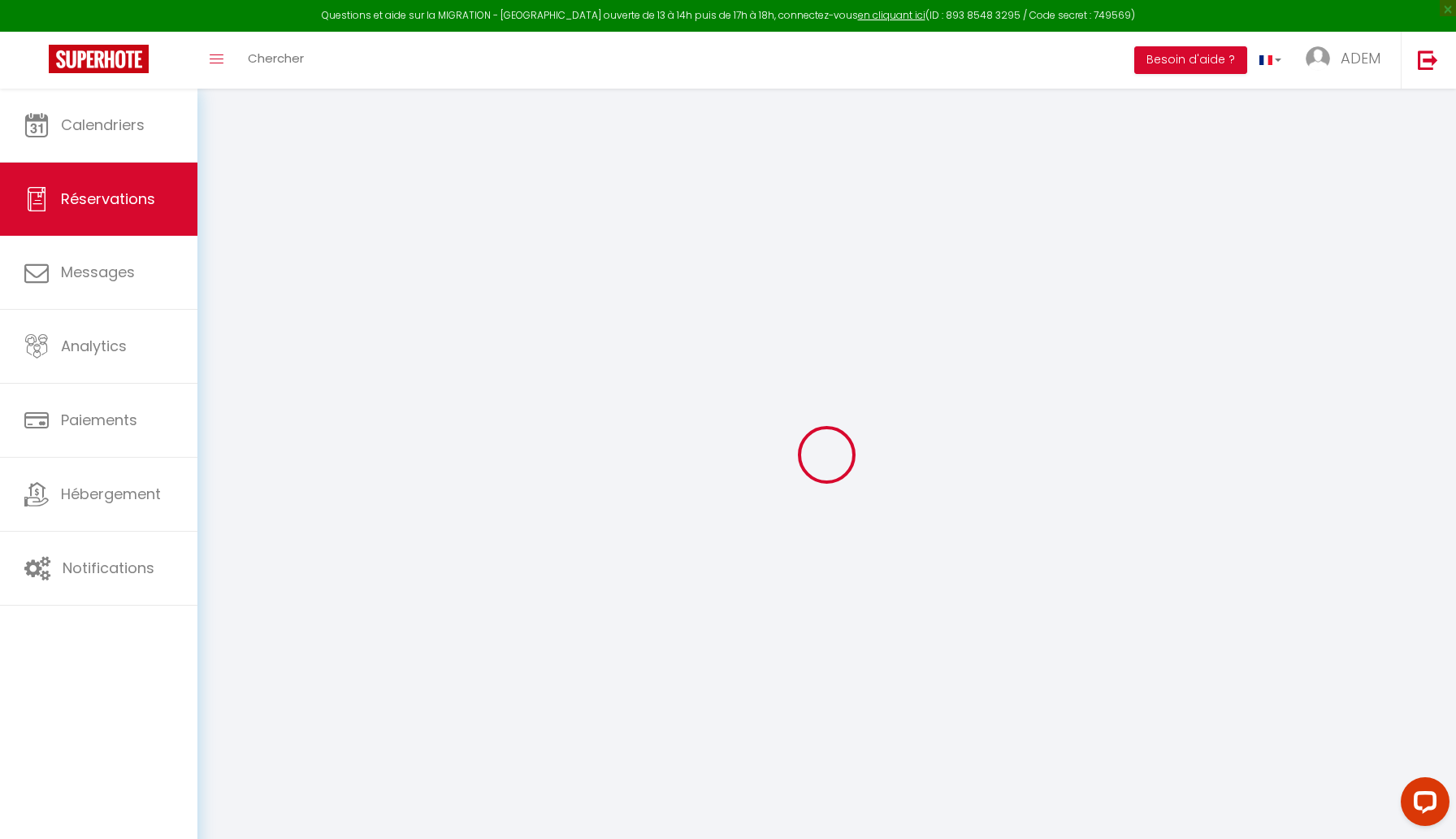
type input "7"
type input "2"
select select "12"
select select
type input "2400"
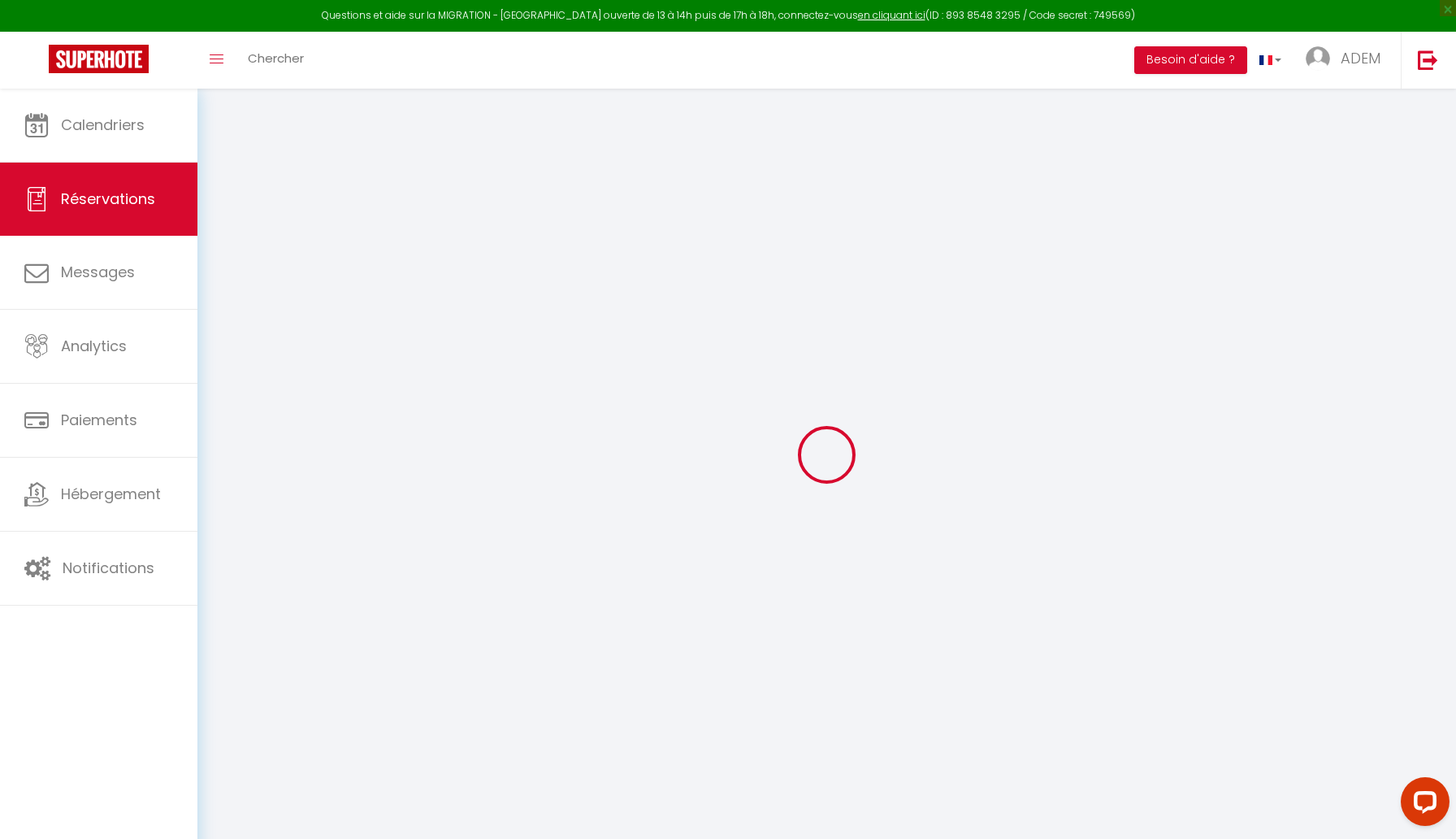
checkbox input "false"
type input "0"
select select "1"
type input "0"
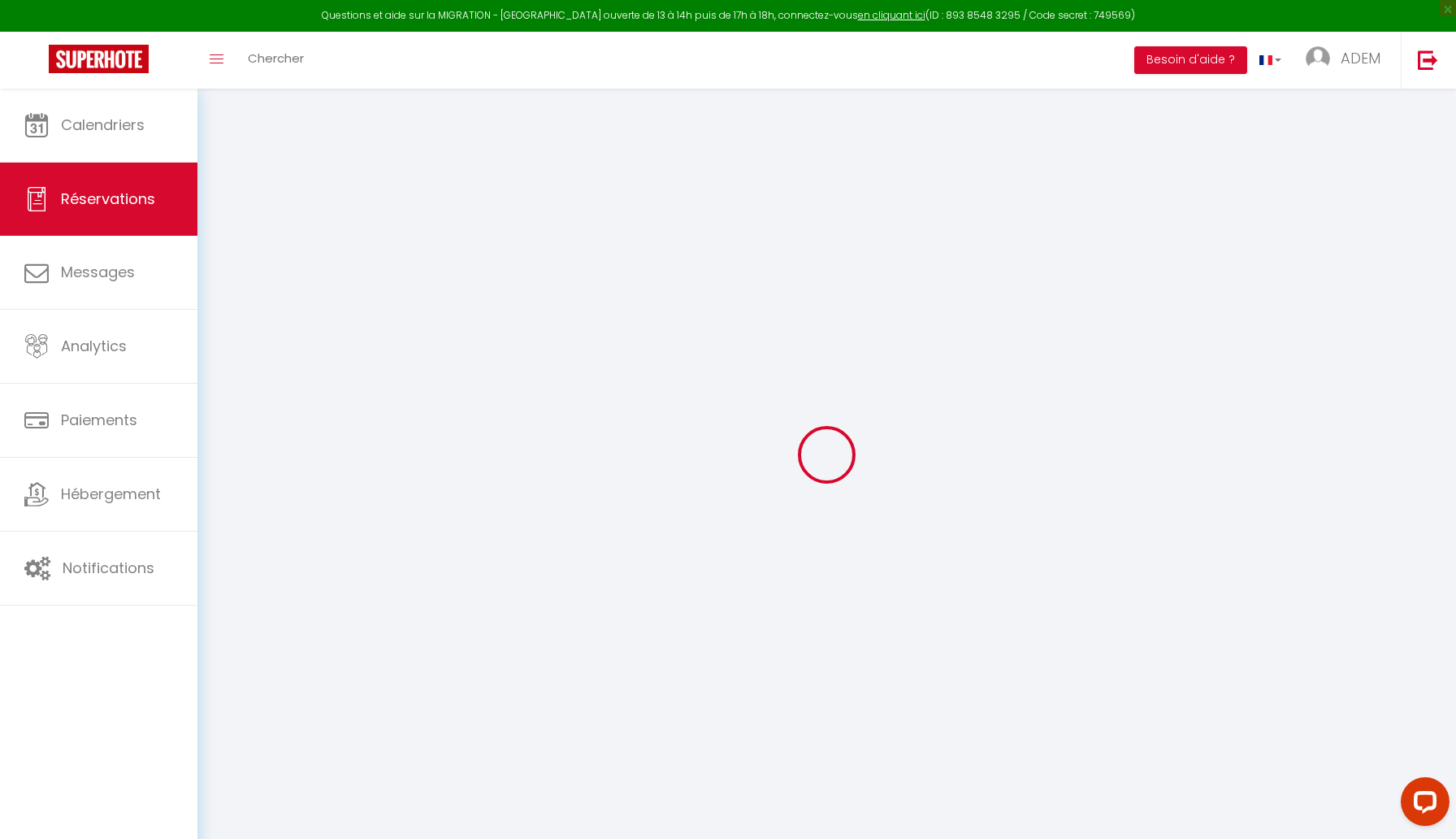
type input "0"
select select
select select "15"
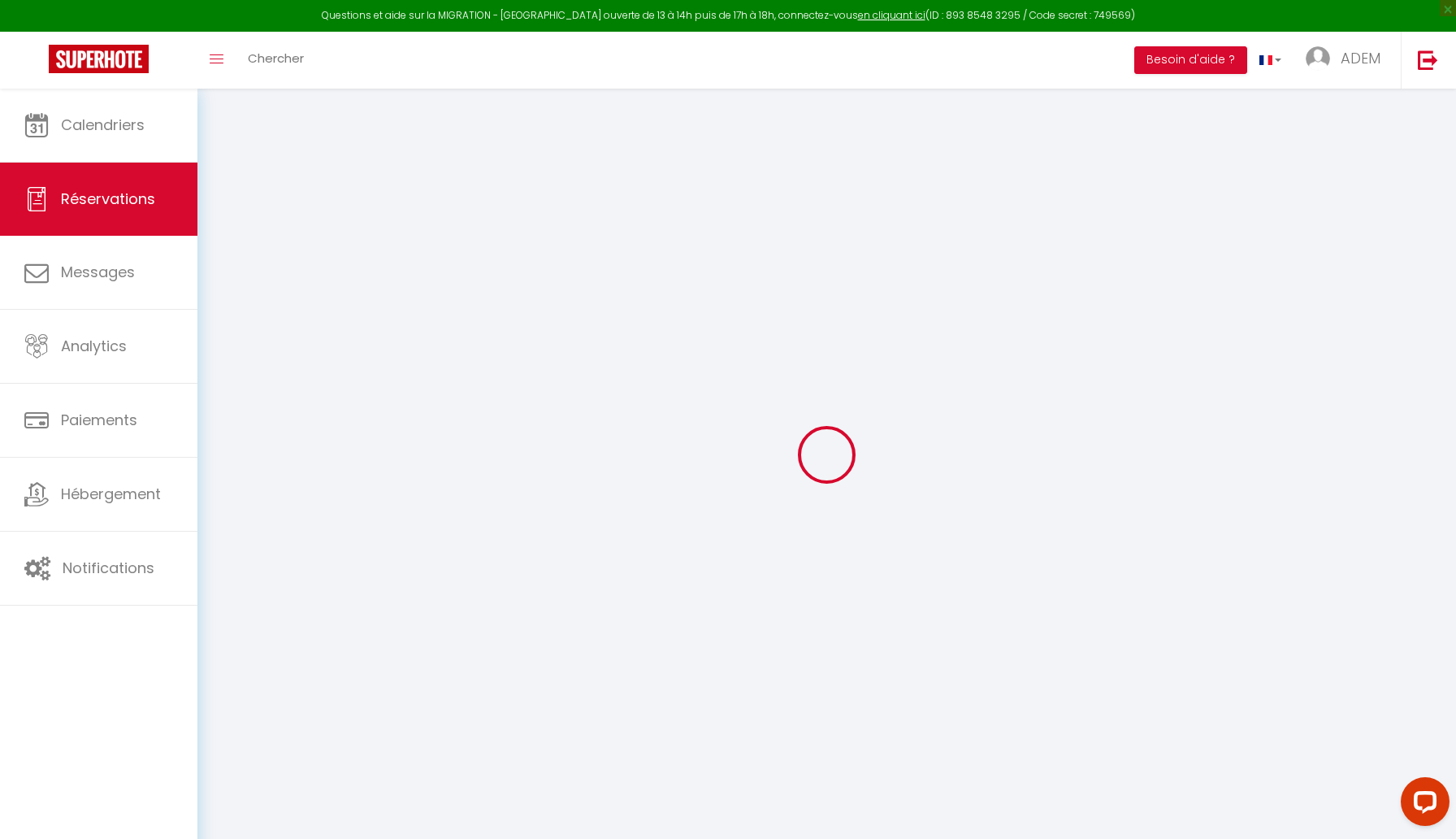
checkbox input "false"
select select
checkbox input "false"
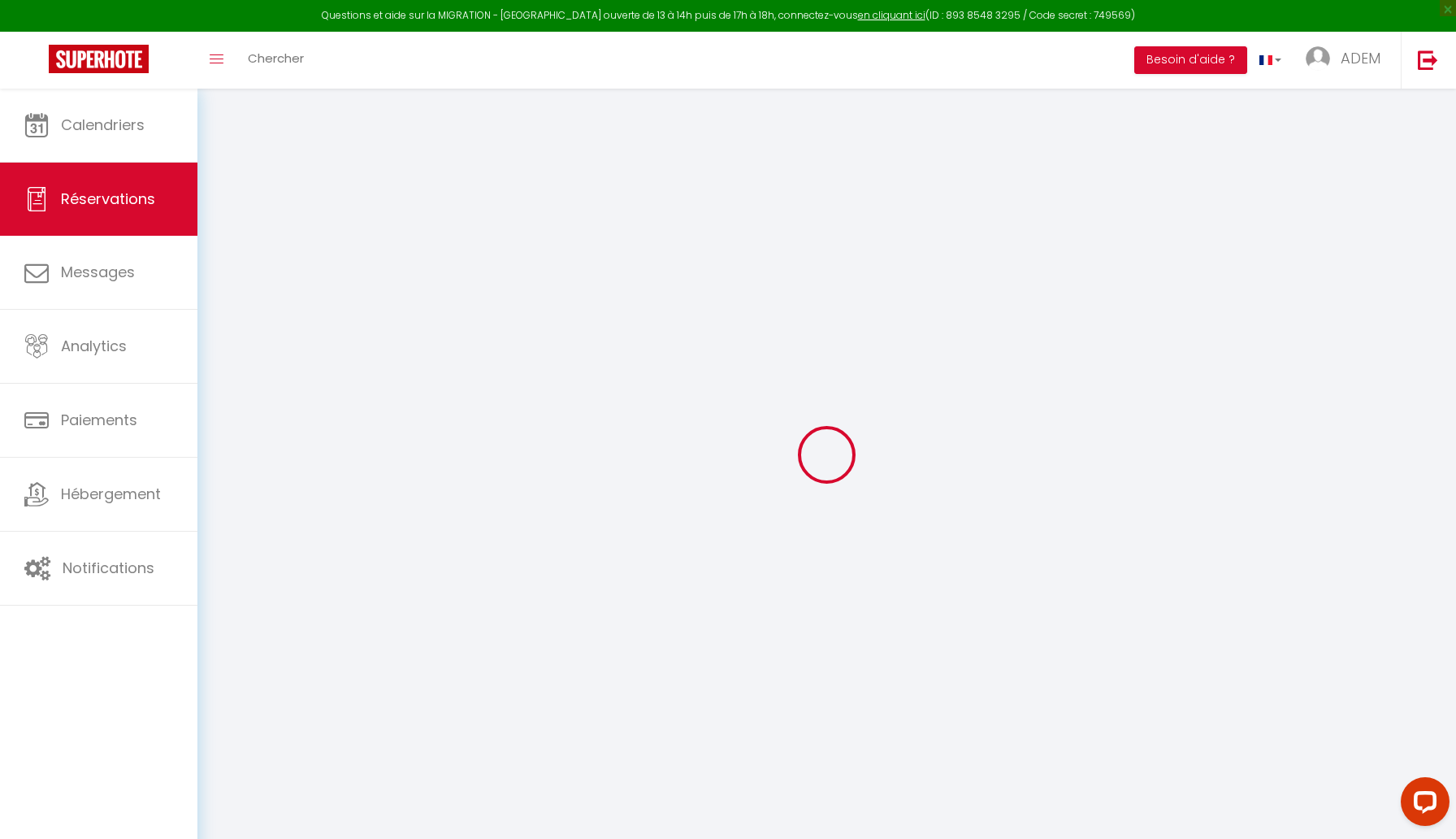
select select
checkbox input "false"
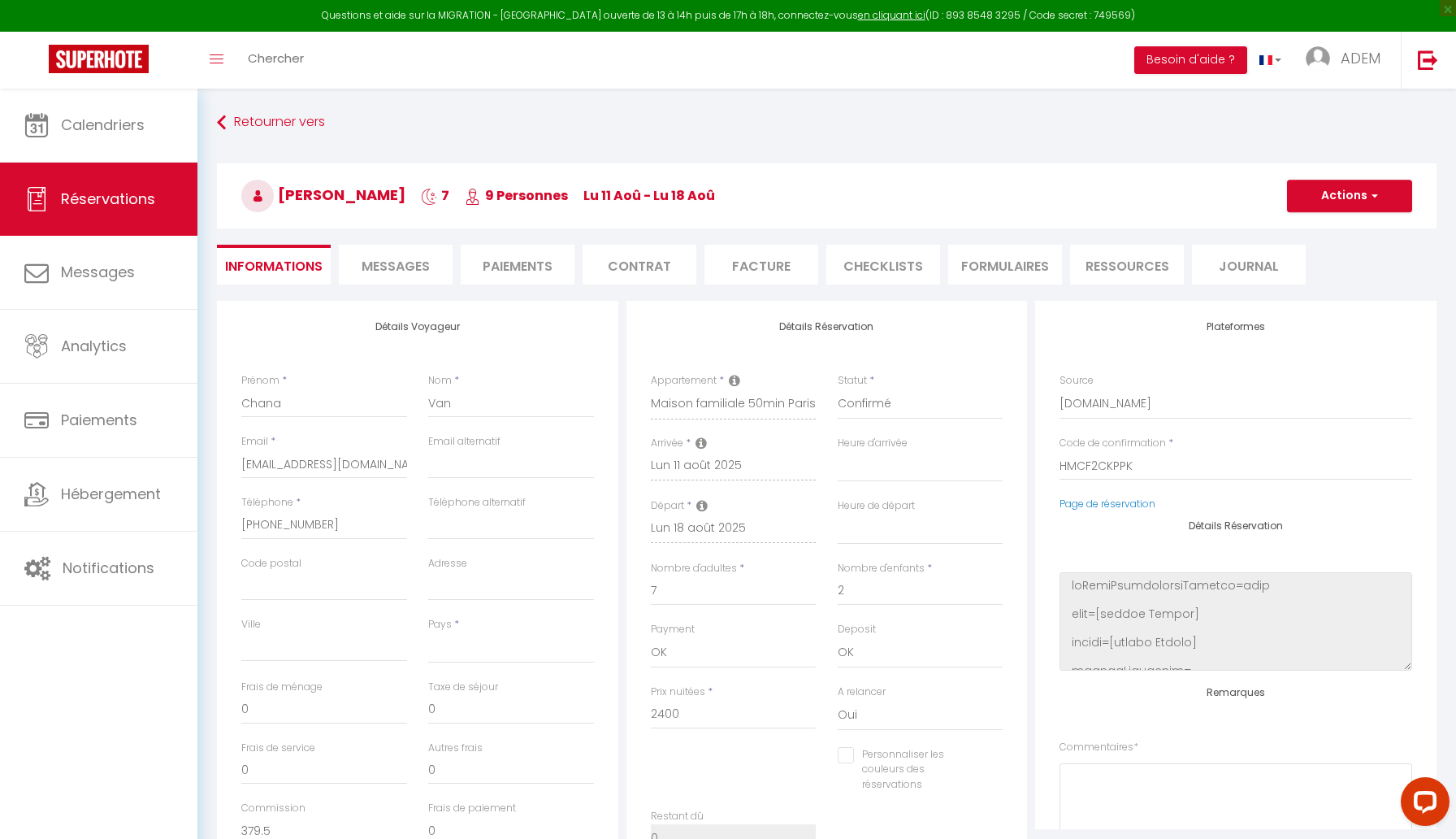
select select
type input "130"
type input "182"
select select
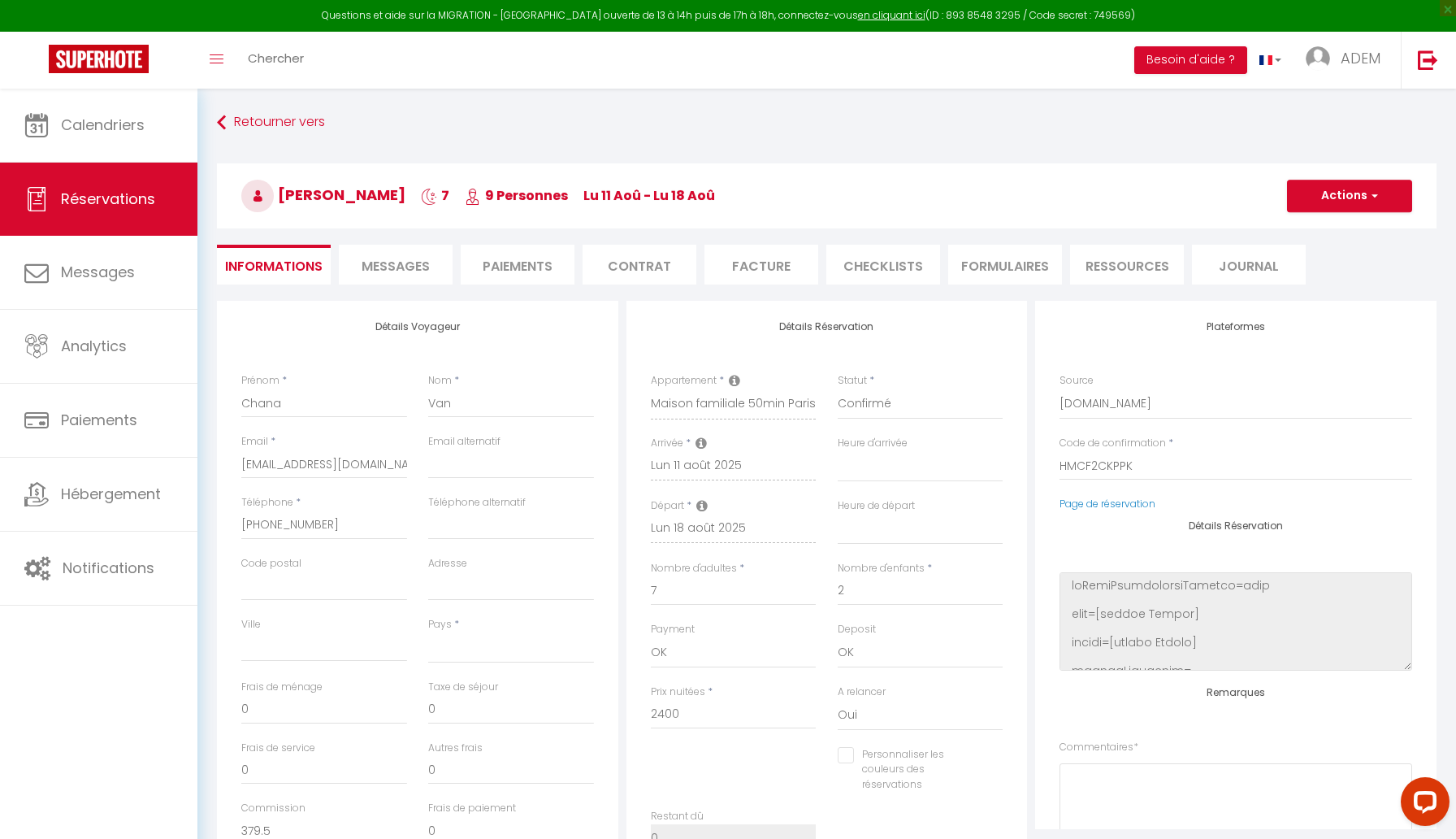
checkbox input "false"
select select
checkbox input "false"
select select
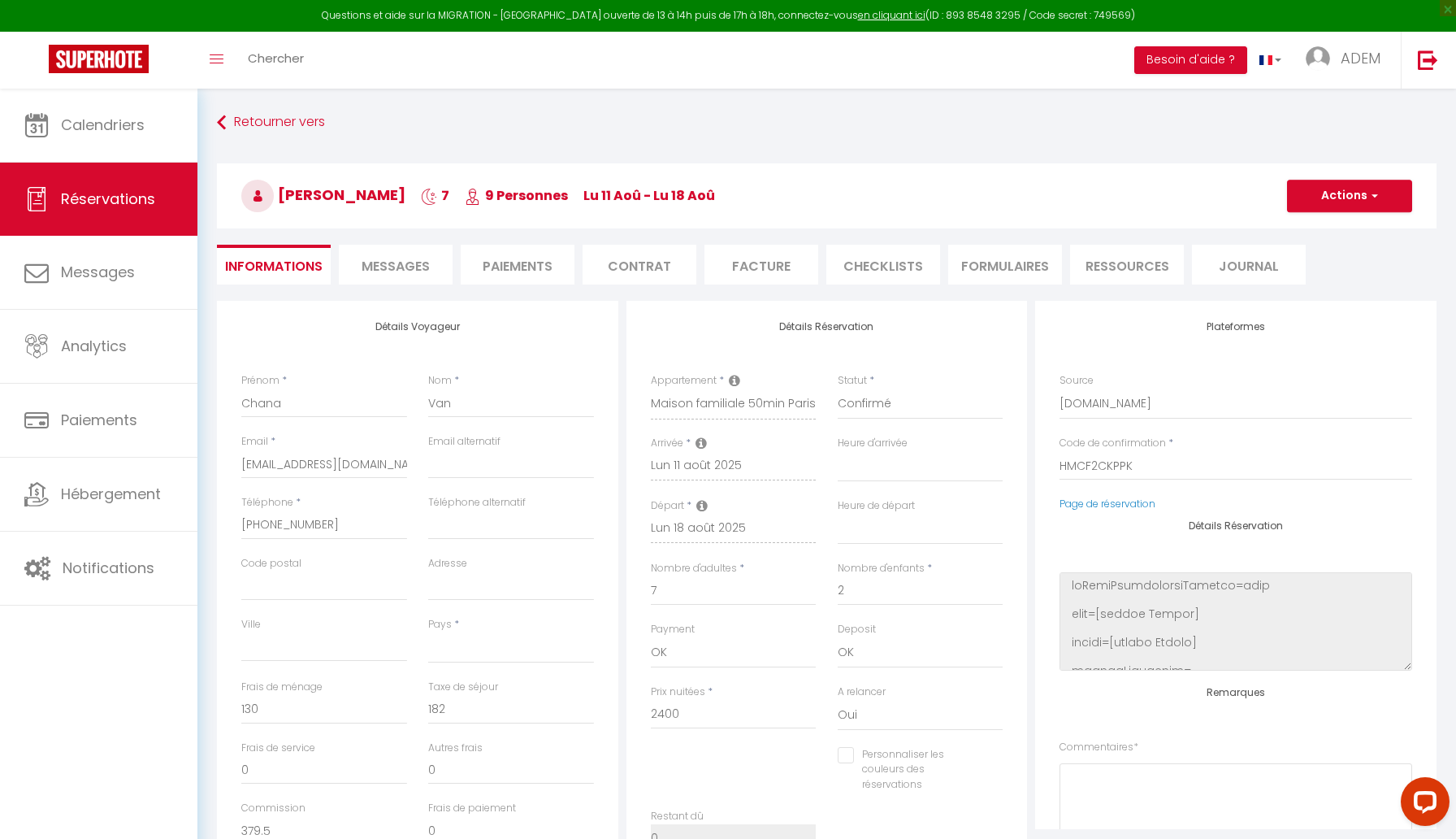
click at [408, 277] on li "Messages" at bounding box center [396, 264] width 114 height 40
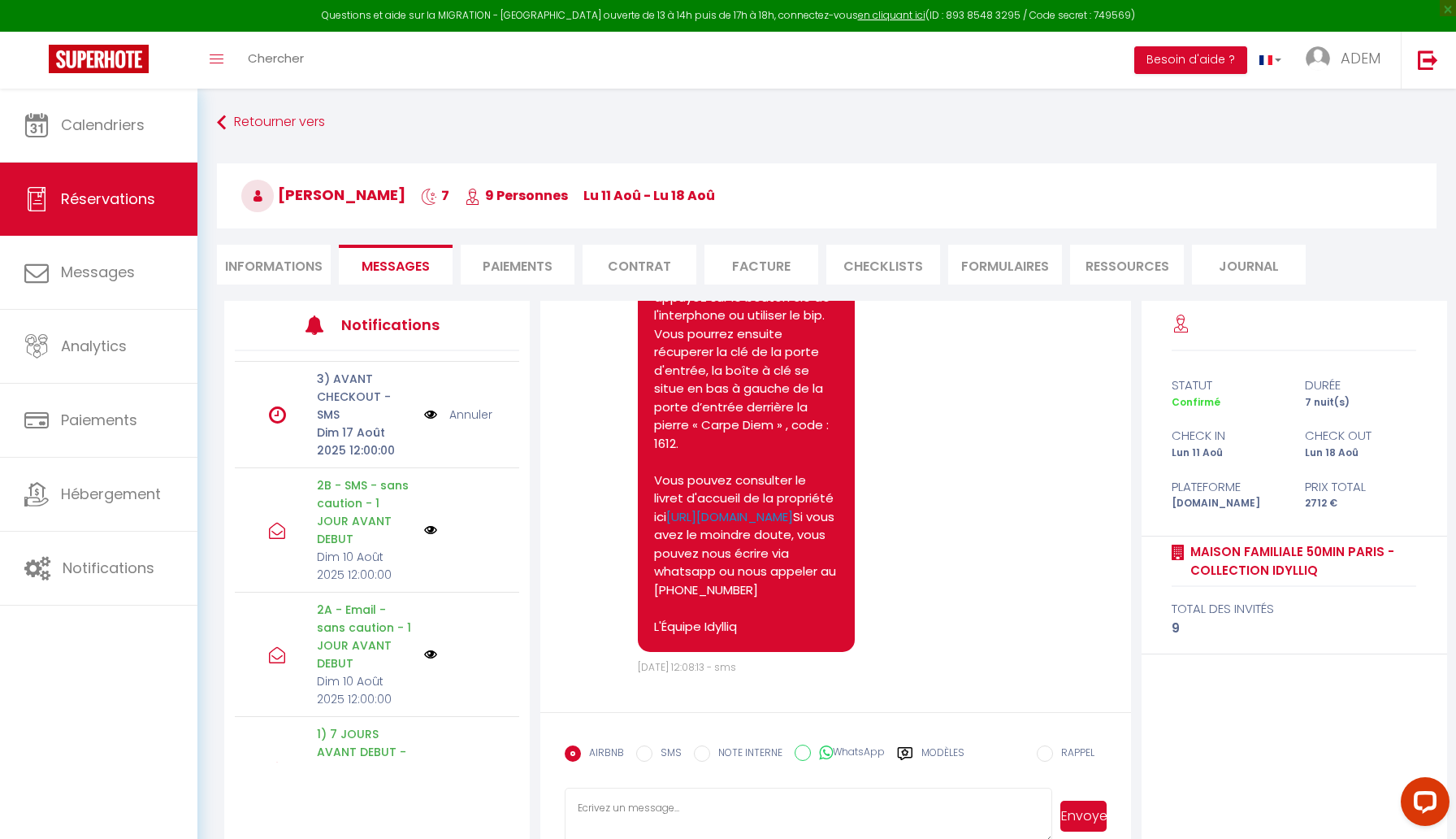
scroll to position [5212, 0]
click at [264, 276] on li "Informations" at bounding box center [274, 264] width 114 height 40
select select
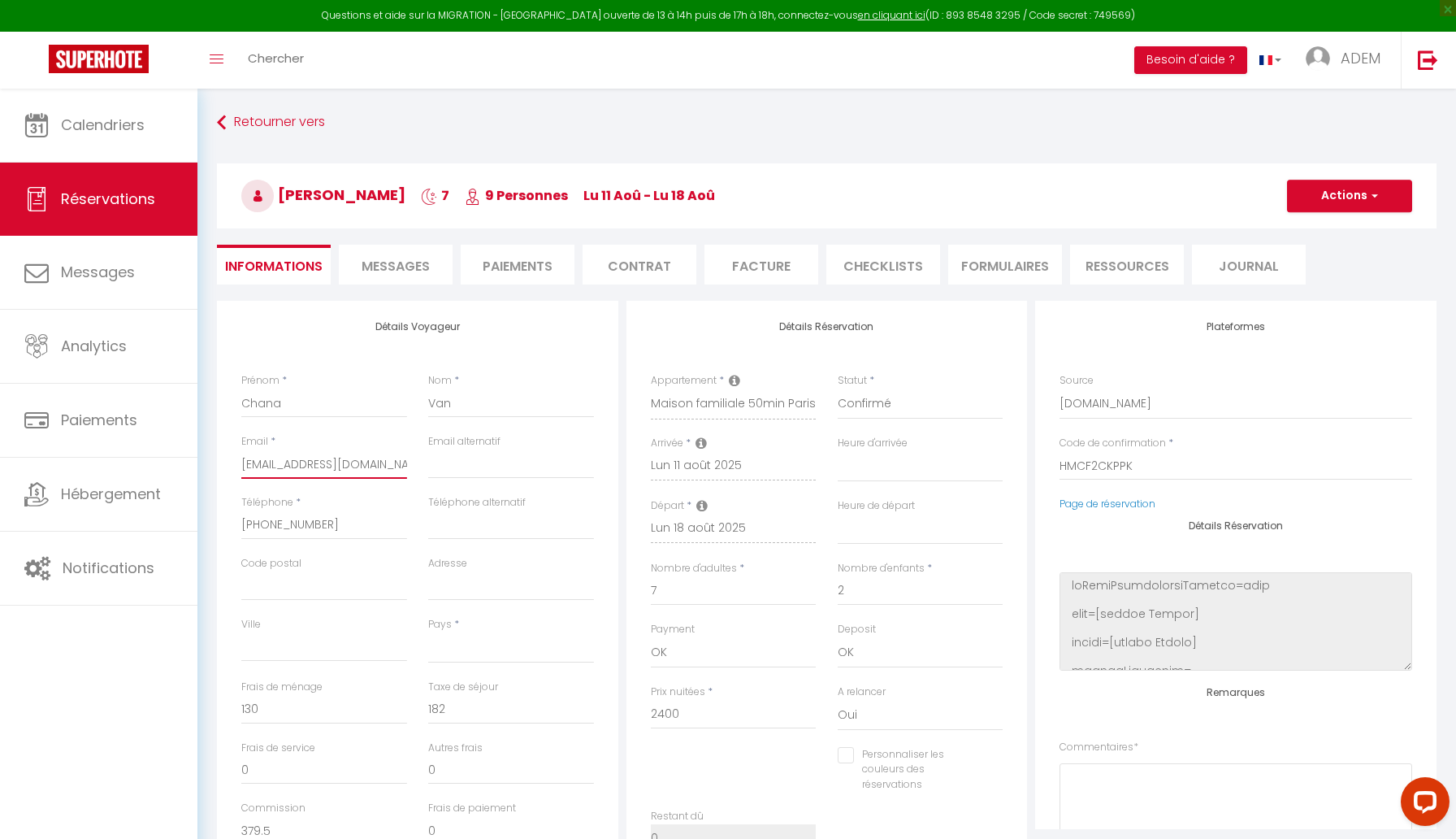
click at [373, 465] on input "[EMAIL_ADDRESS][DOMAIN_NAME]" at bounding box center [324, 464] width 166 height 29
click at [419, 270] on span "Messages" at bounding box center [396, 266] width 68 height 19
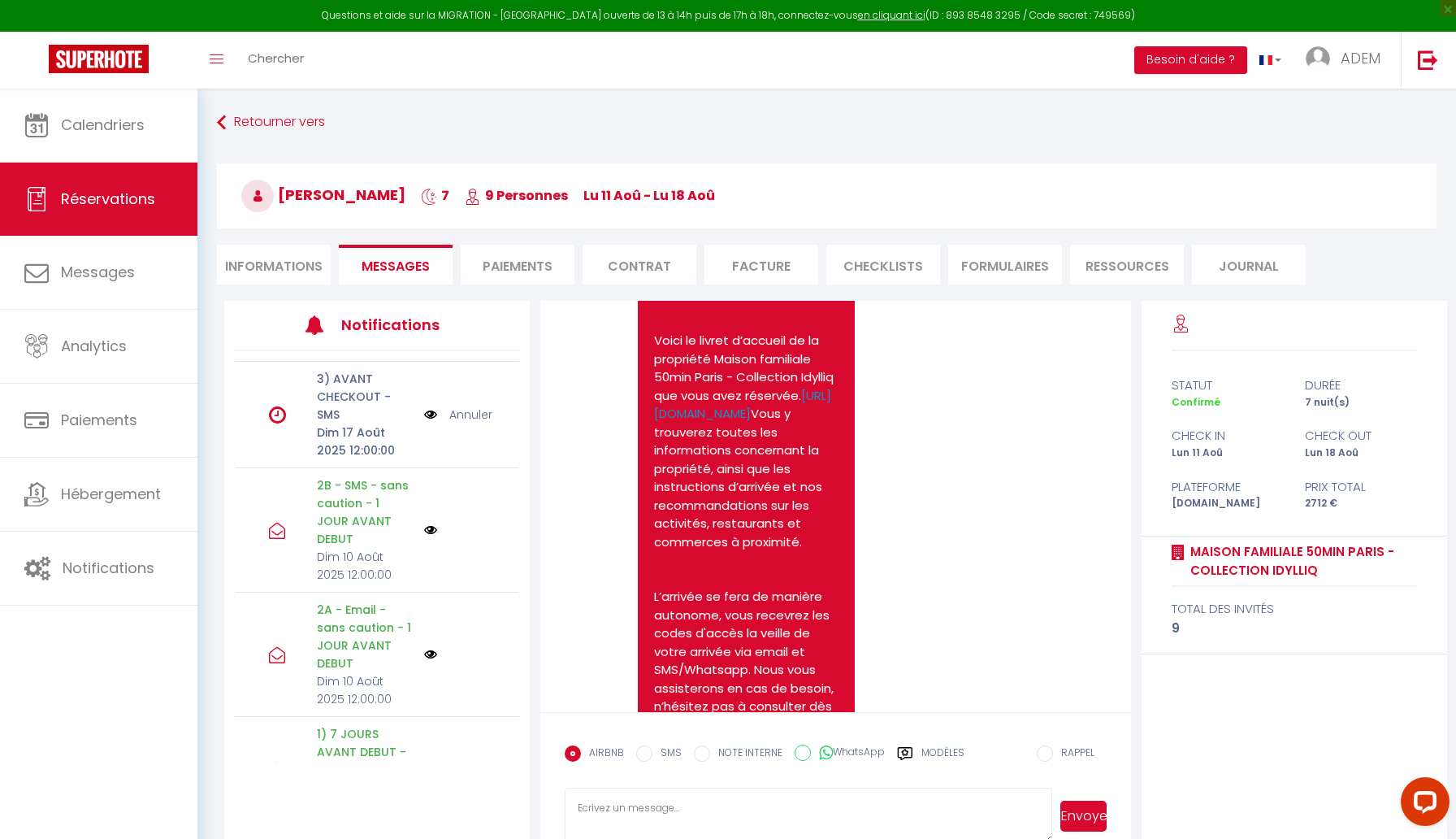
scroll to position [3178, 0]
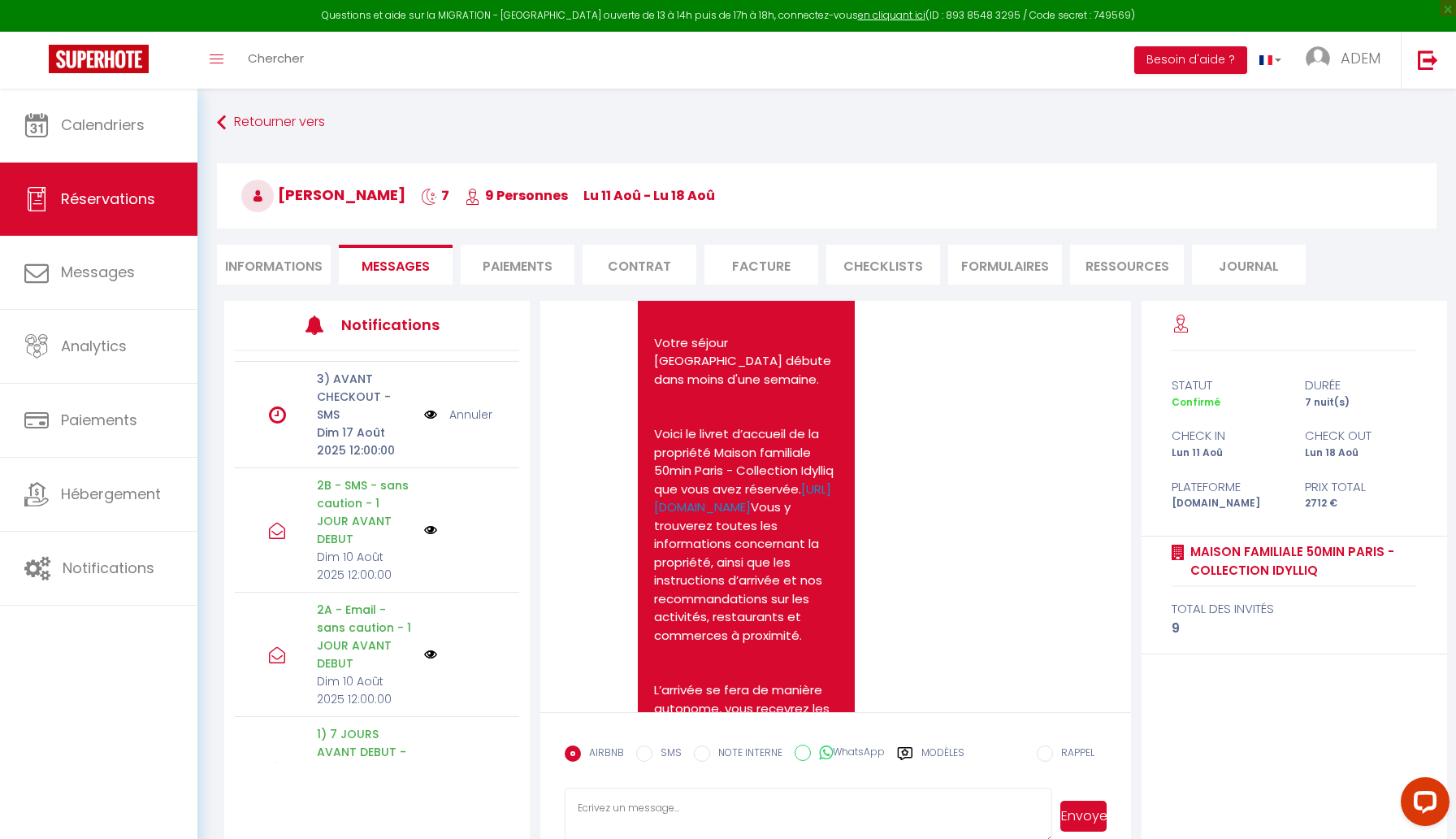
click at [430, 647] on img at bounding box center [431, 654] width 13 height 13
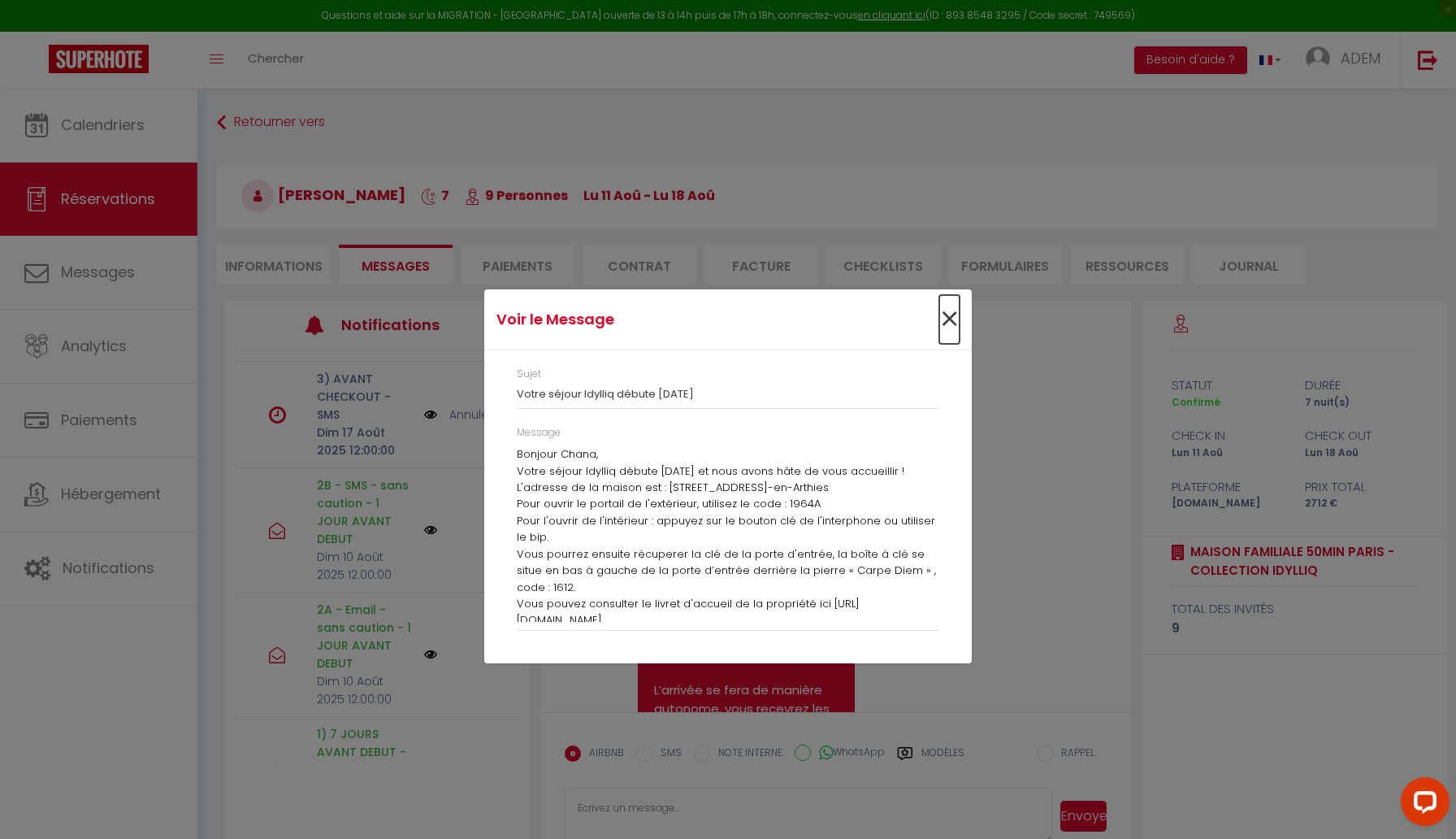
click at [943, 319] on span "×" at bounding box center [949, 319] width 20 height 48
